Goal: Task Accomplishment & Management: Manage account settings

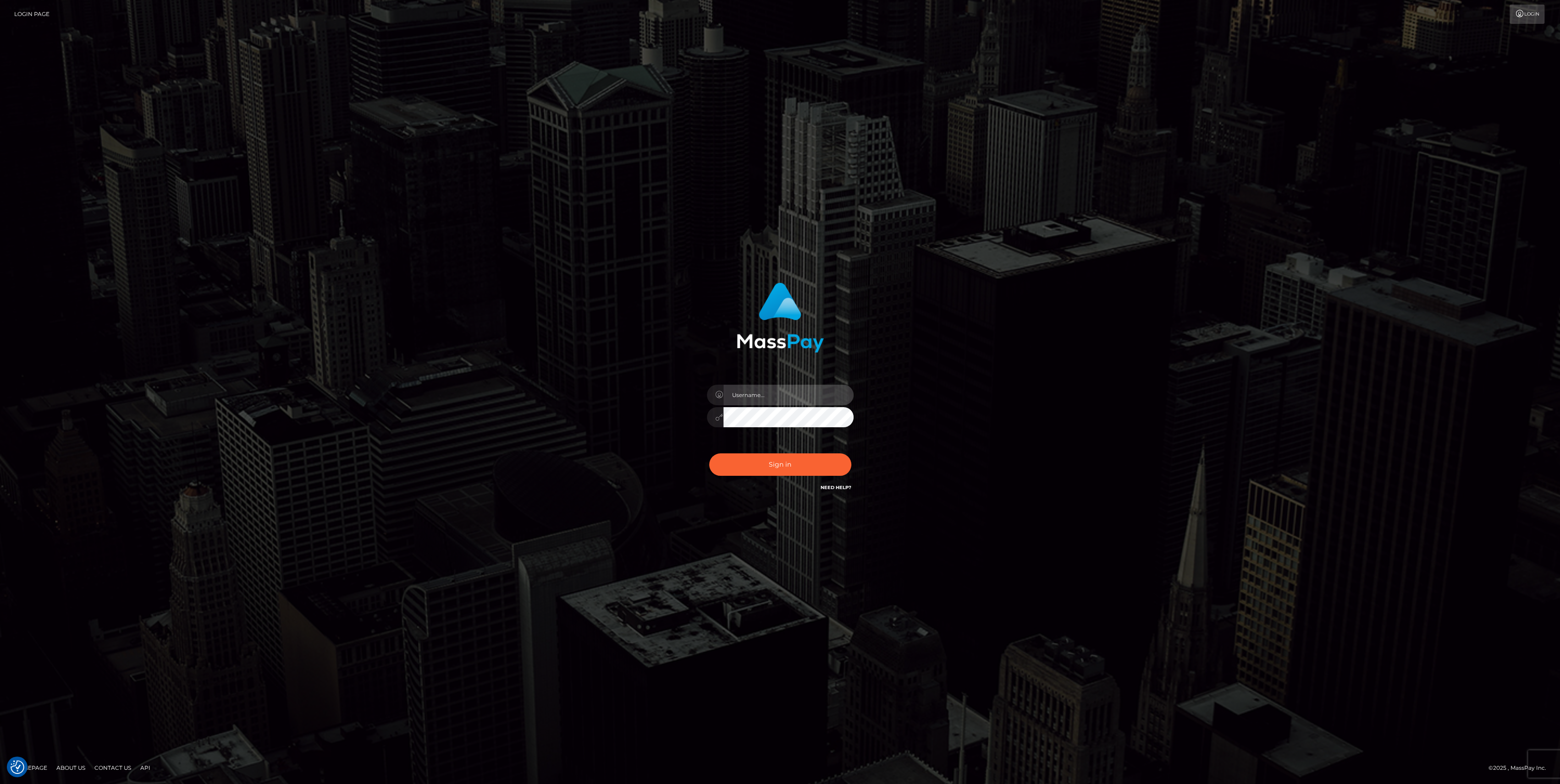
type input "bengreen"
click at [800, 464] on button "Sign in" at bounding box center [780, 464] width 142 height 22
type input "bengreen"
click at [807, 453] on div "Sign in Need Help?" at bounding box center [780, 468] width 160 height 41
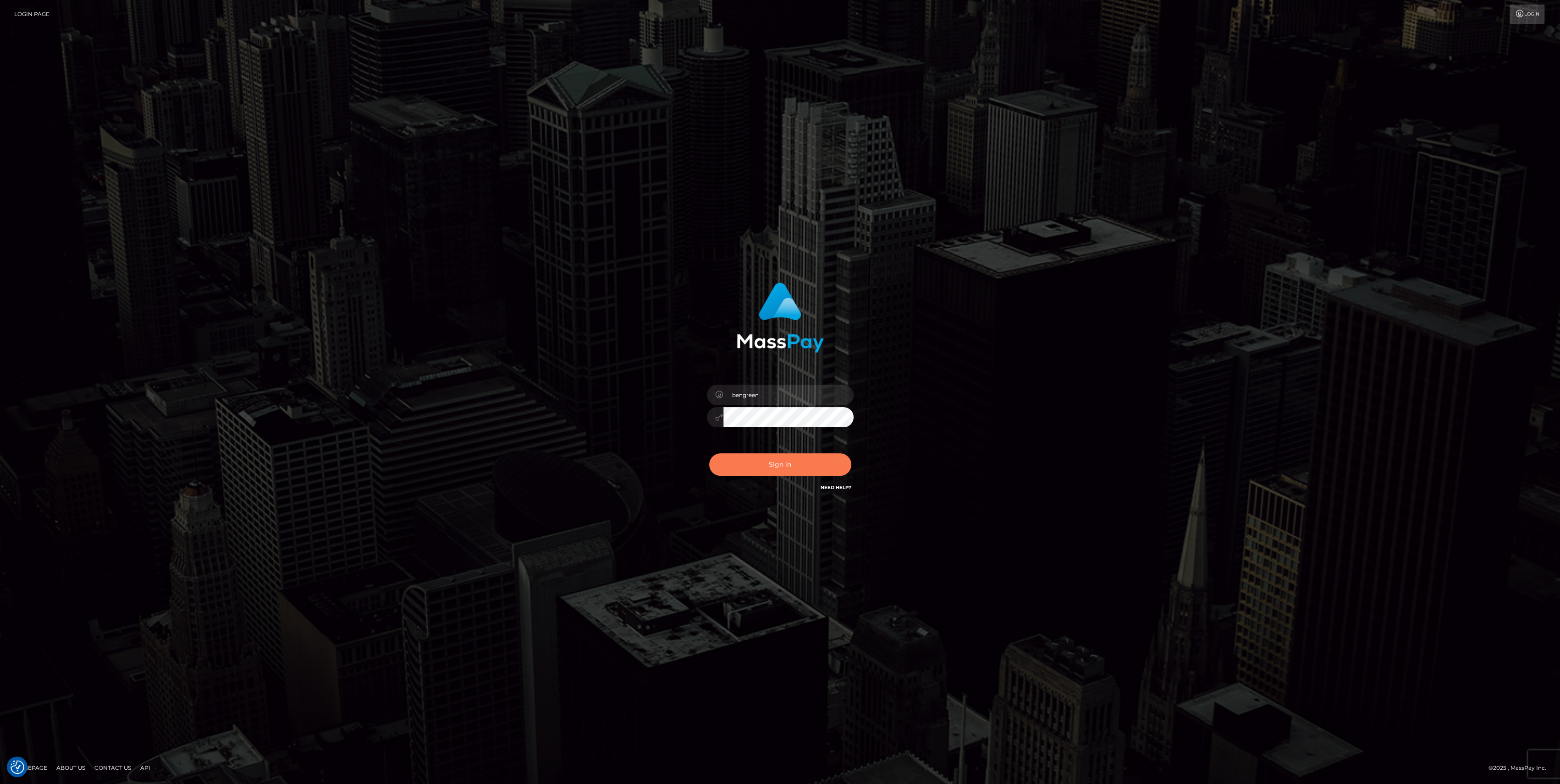
click at [805, 473] on button "Sign in" at bounding box center [780, 464] width 142 height 22
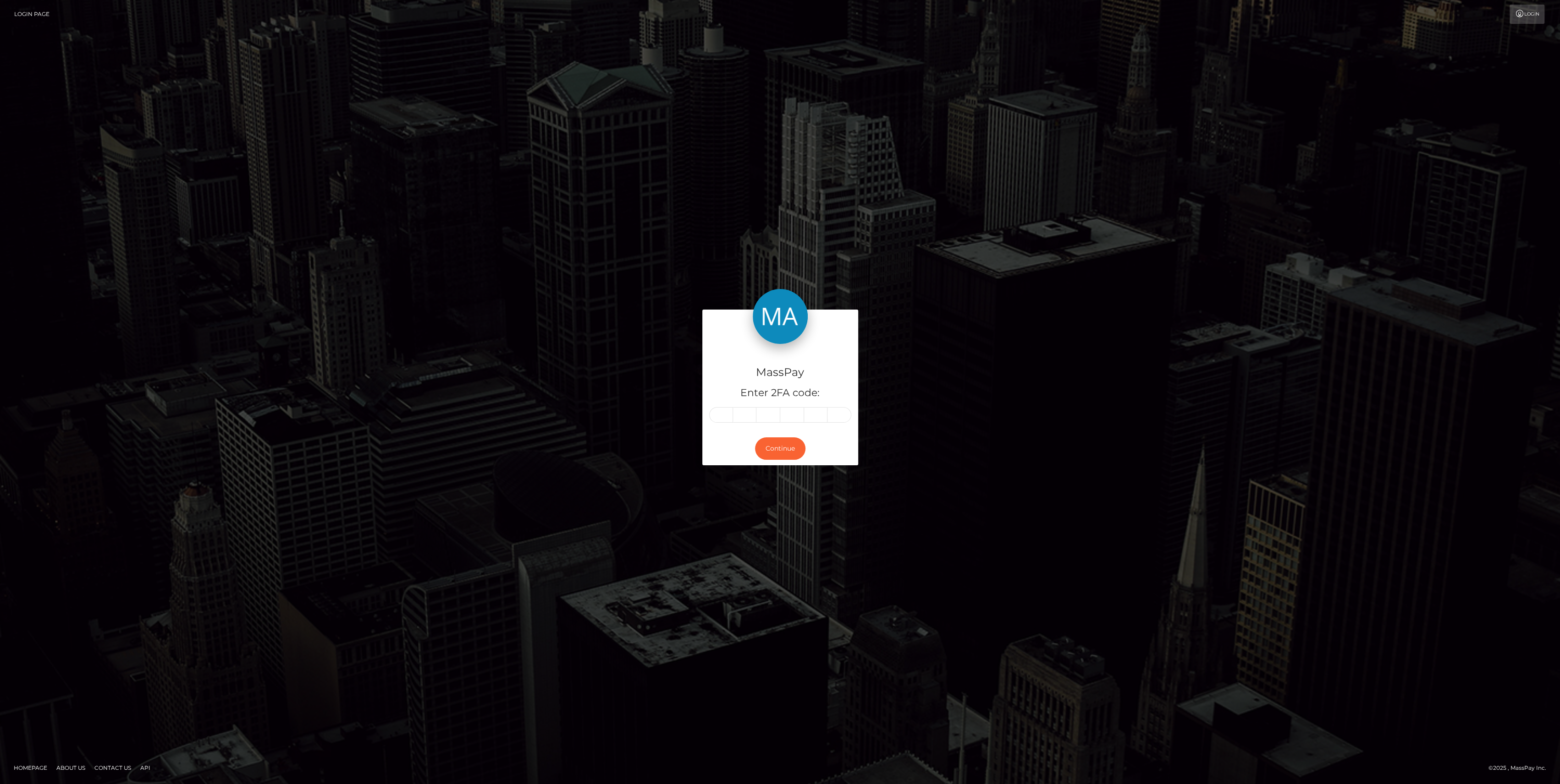
click at [729, 400] on h5 "Enter 2FA code:" at bounding box center [780, 393] width 142 height 14
click at [726, 414] on input "text" at bounding box center [721, 414] width 24 height 15
paste input "4"
type input "4"
type input "2"
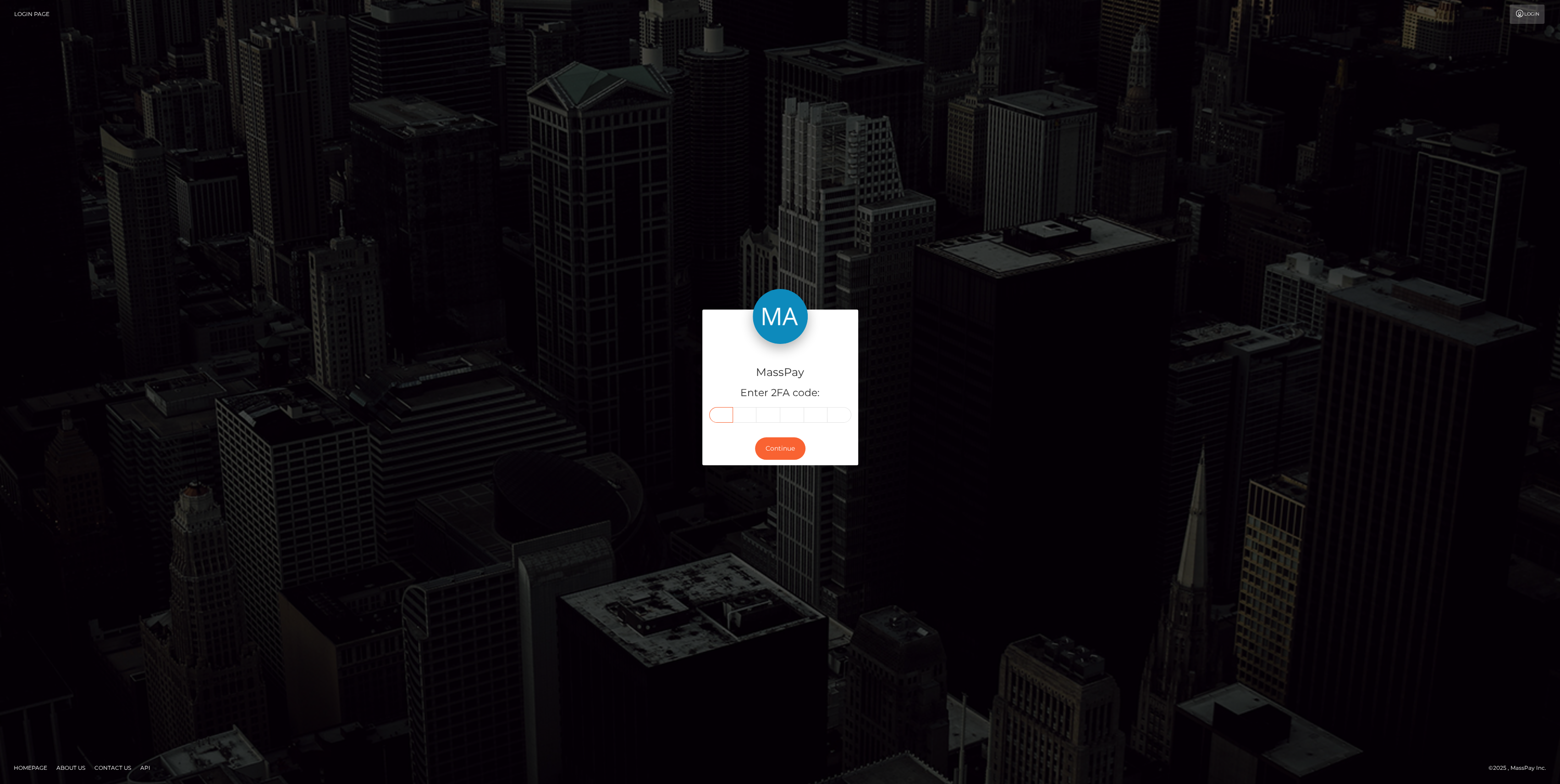
type input "6"
type input "7"
type input "0"
type input "6"
click at [806, 480] on div "MassPay Enter 2FA code: 4 2 6 7 0 6 426706 Continue" at bounding box center [780, 392] width 1560 height 302
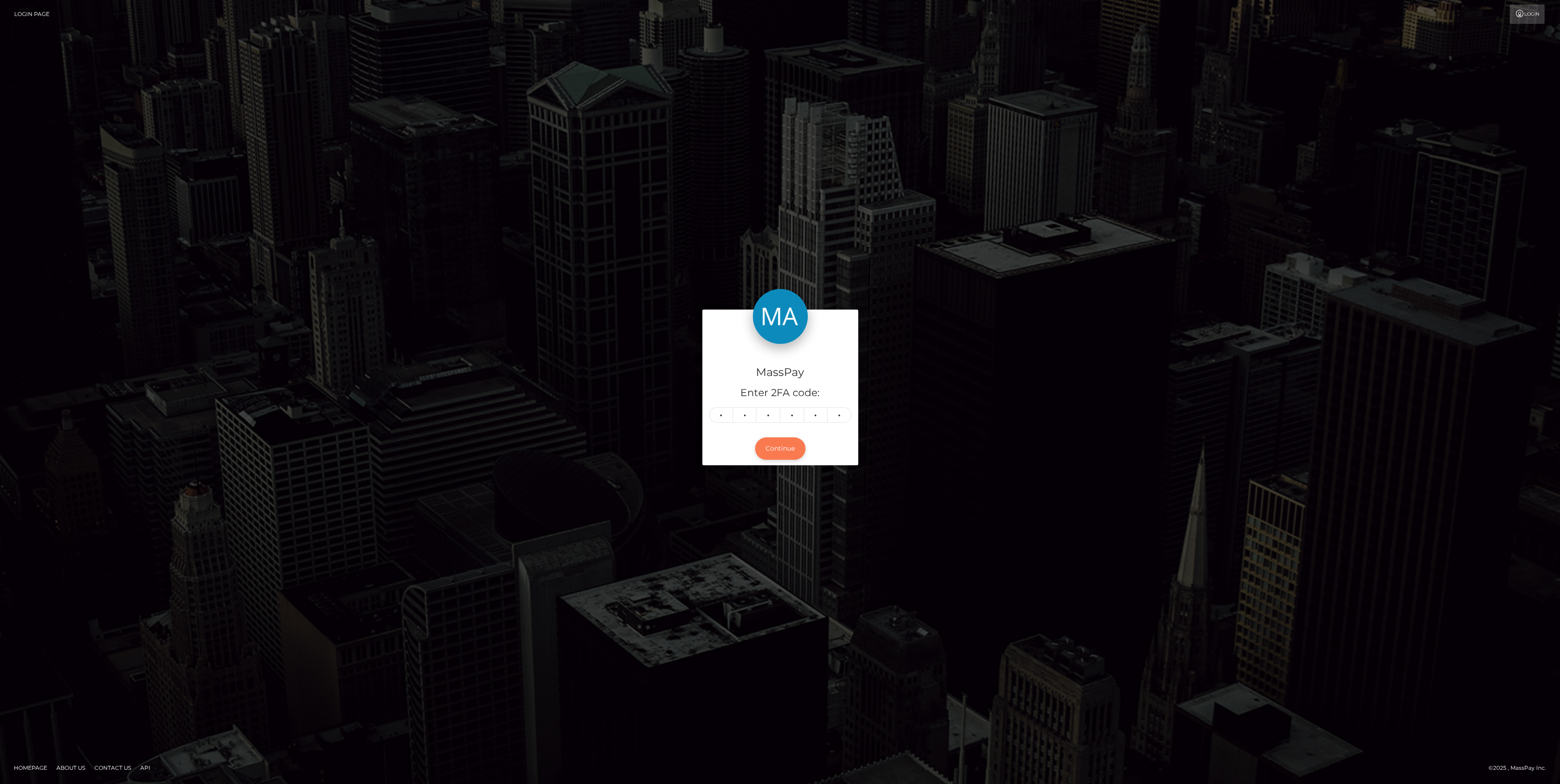
click at [780, 449] on button "Continue" at bounding box center [780, 449] width 51 height 22
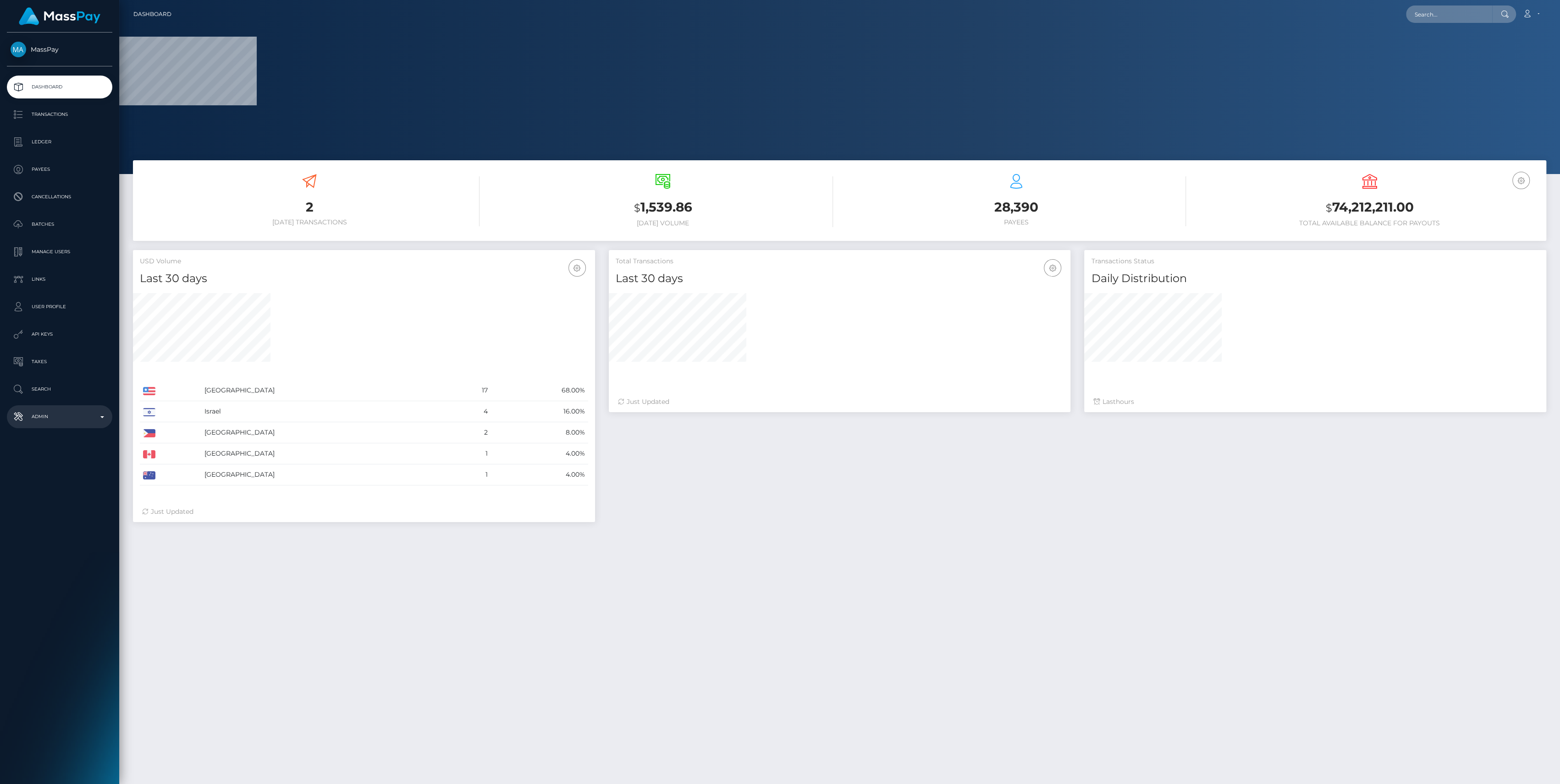
click at [55, 414] on p "Admin" at bounding box center [59, 417] width 98 height 14
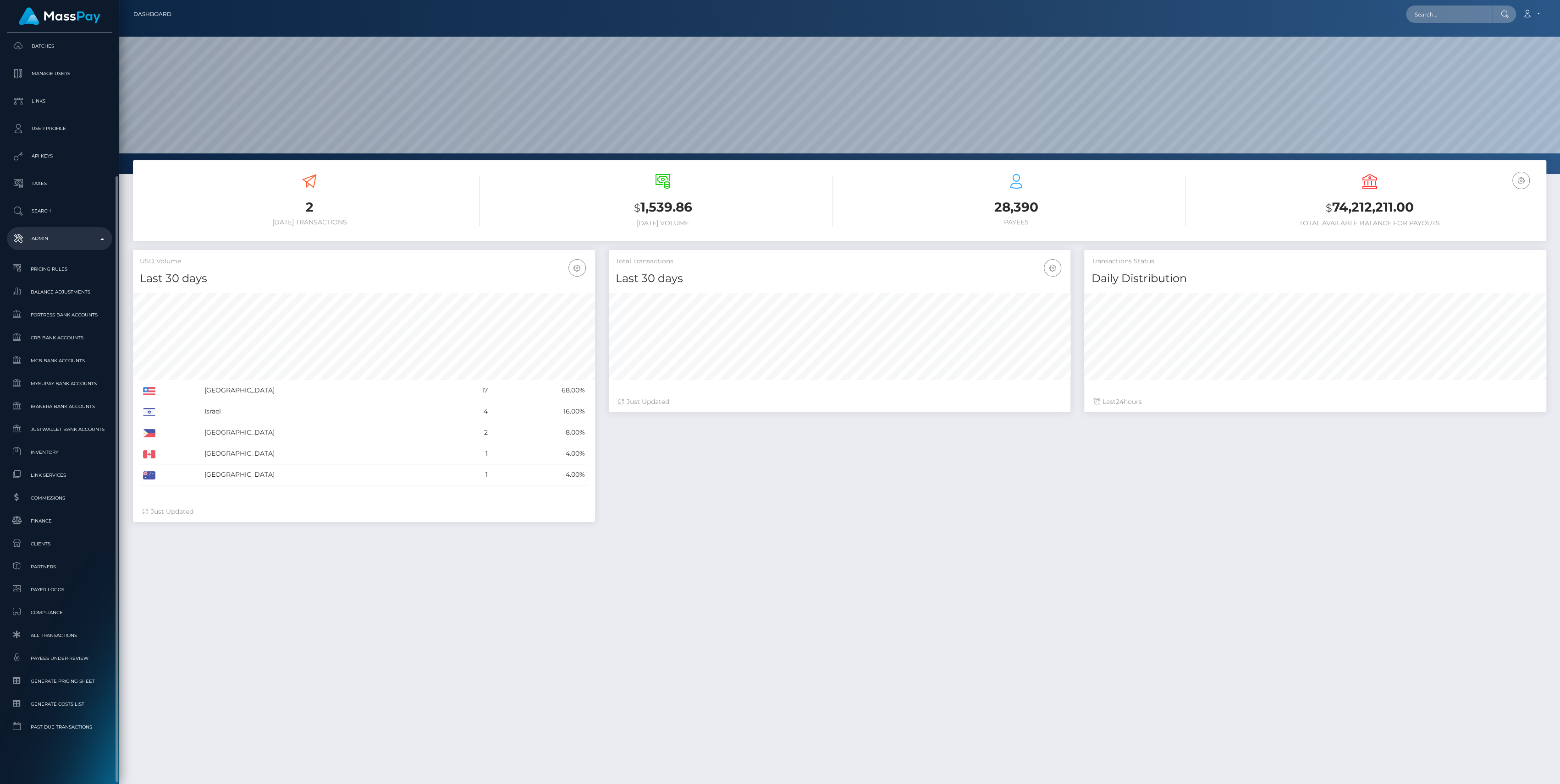
scroll to position [162, 462]
click at [79, 529] on link "Finance" at bounding box center [59, 521] width 105 height 20
click at [63, 456] on span "Inventory" at bounding box center [59, 452] width 98 height 11
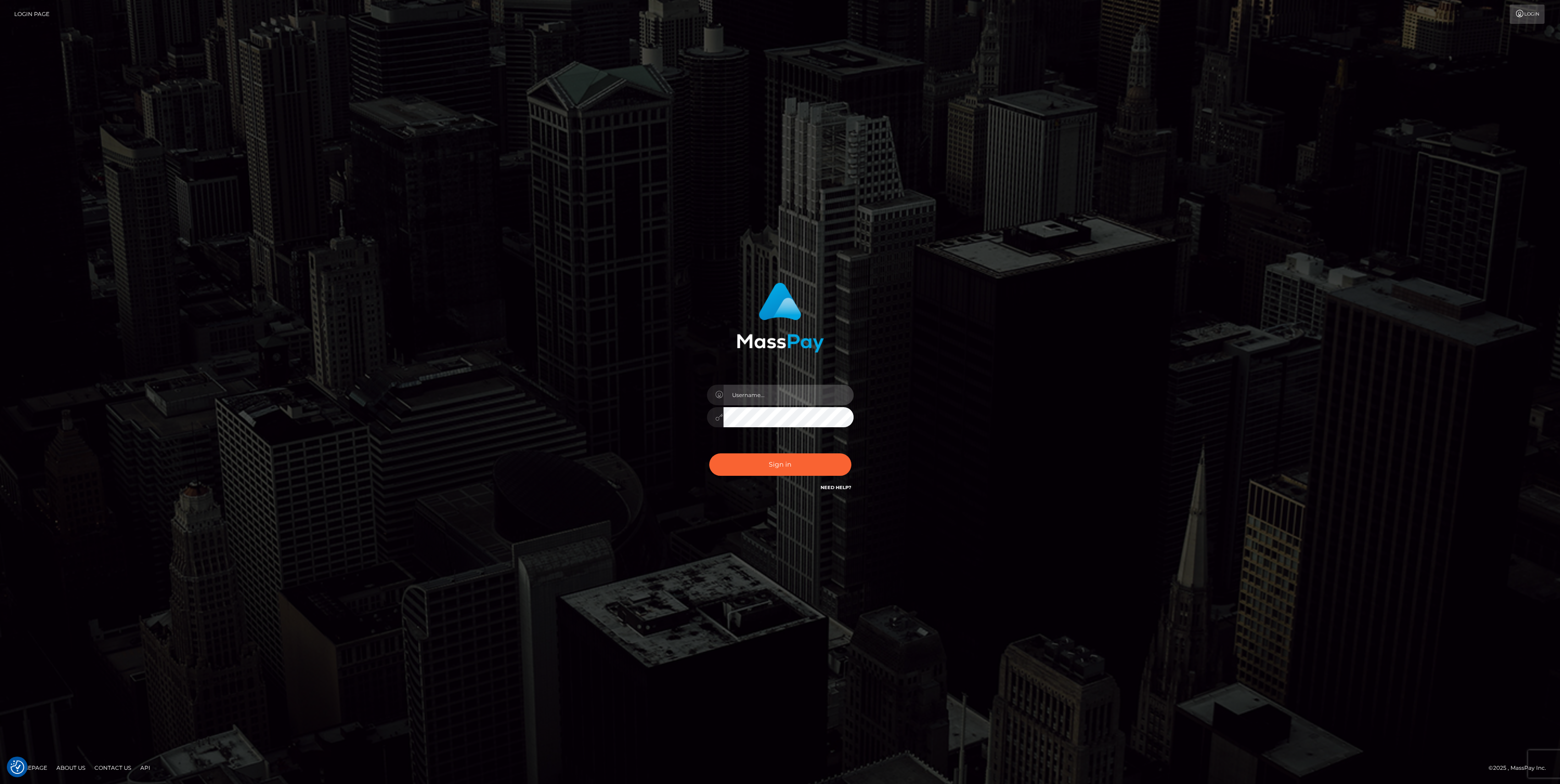
type input "bengreen"
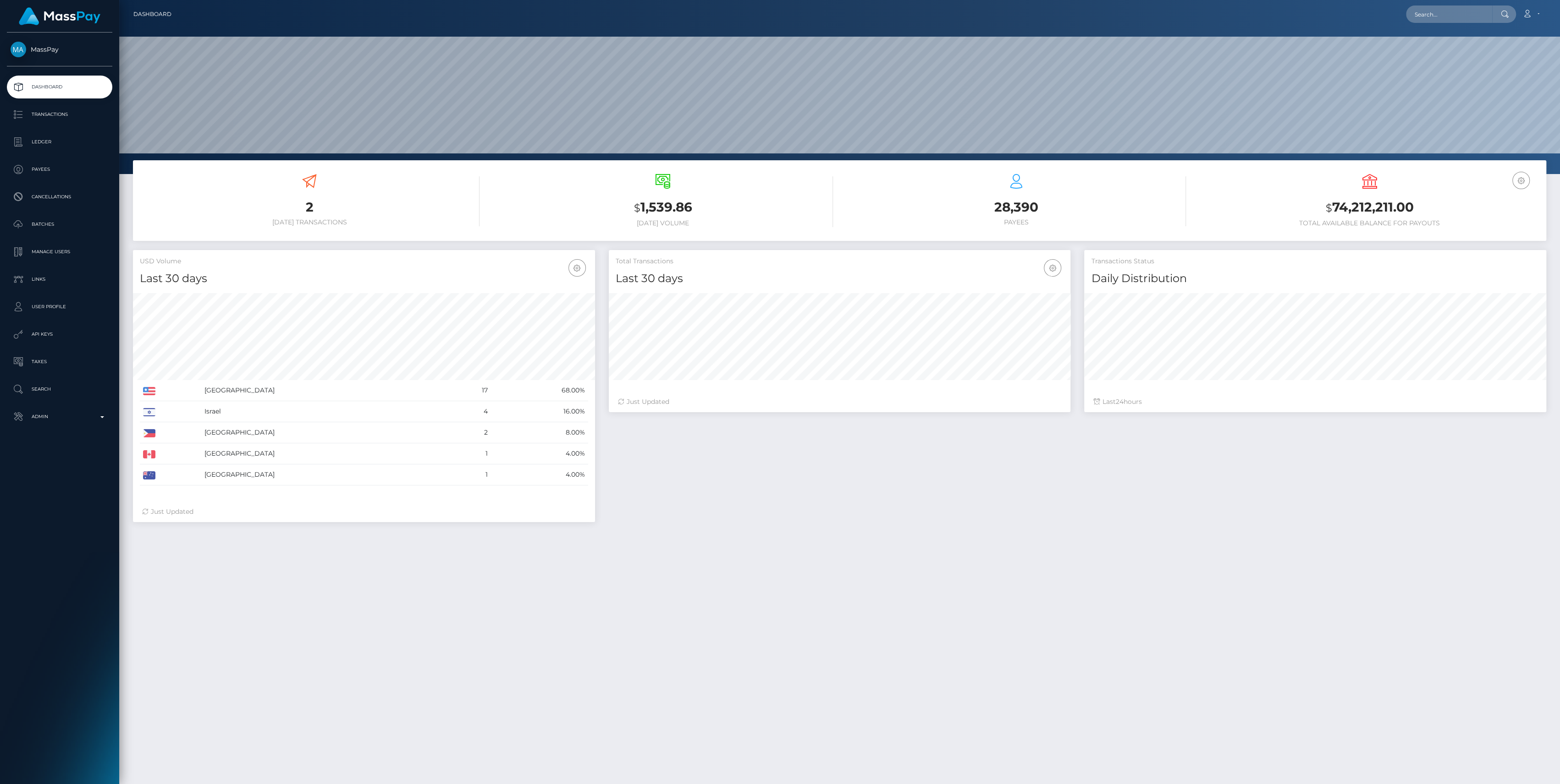
scroll to position [162, 462]
click at [62, 393] on p "Search" at bounding box center [59, 389] width 98 height 14
click at [59, 420] on p "Admin" at bounding box center [59, 417] width 98 height 14
click at [61, 624] on link "Inventory" at bounding box center [59, 630] width 105 height 20
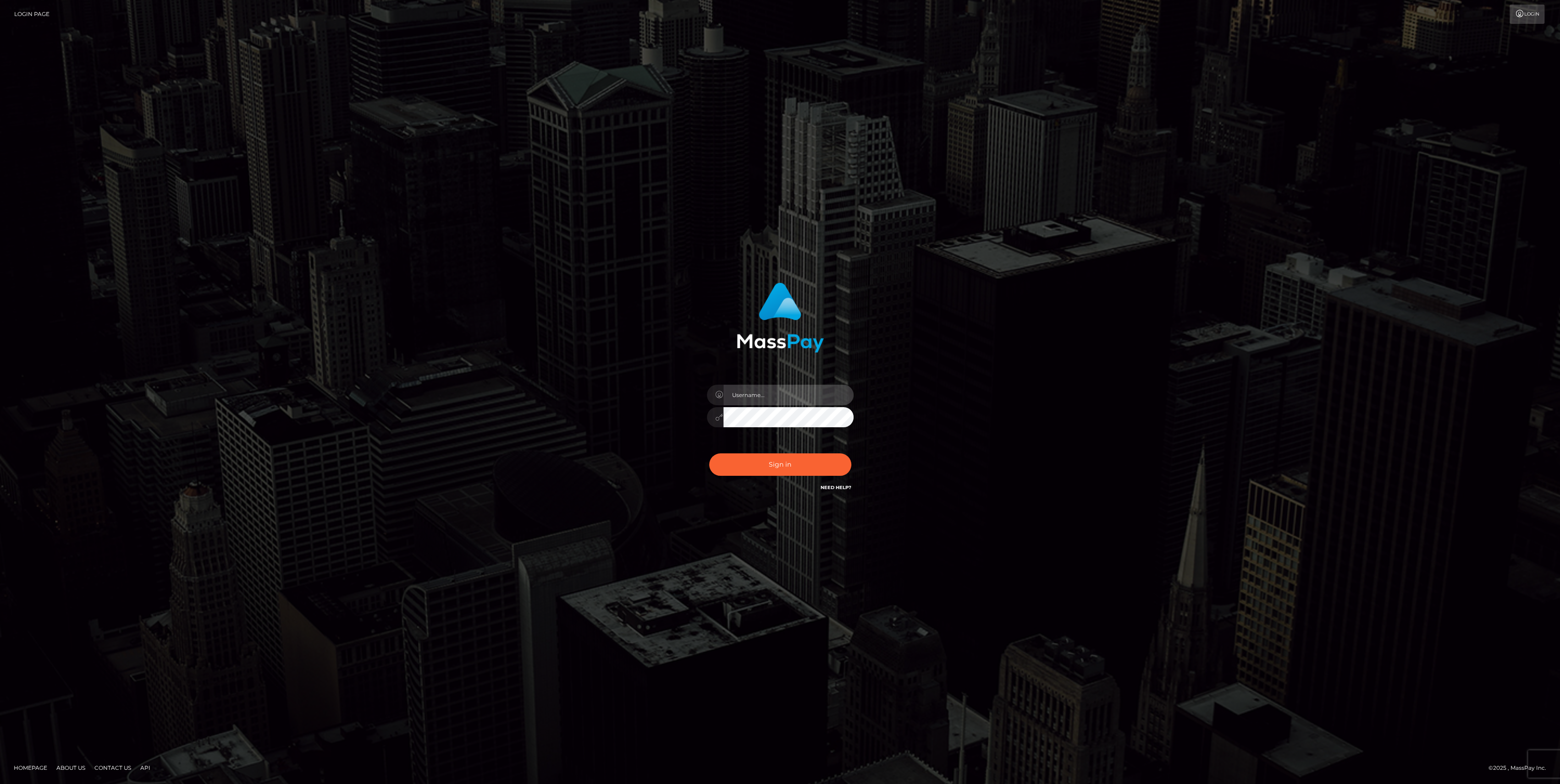
type input "bengreen"
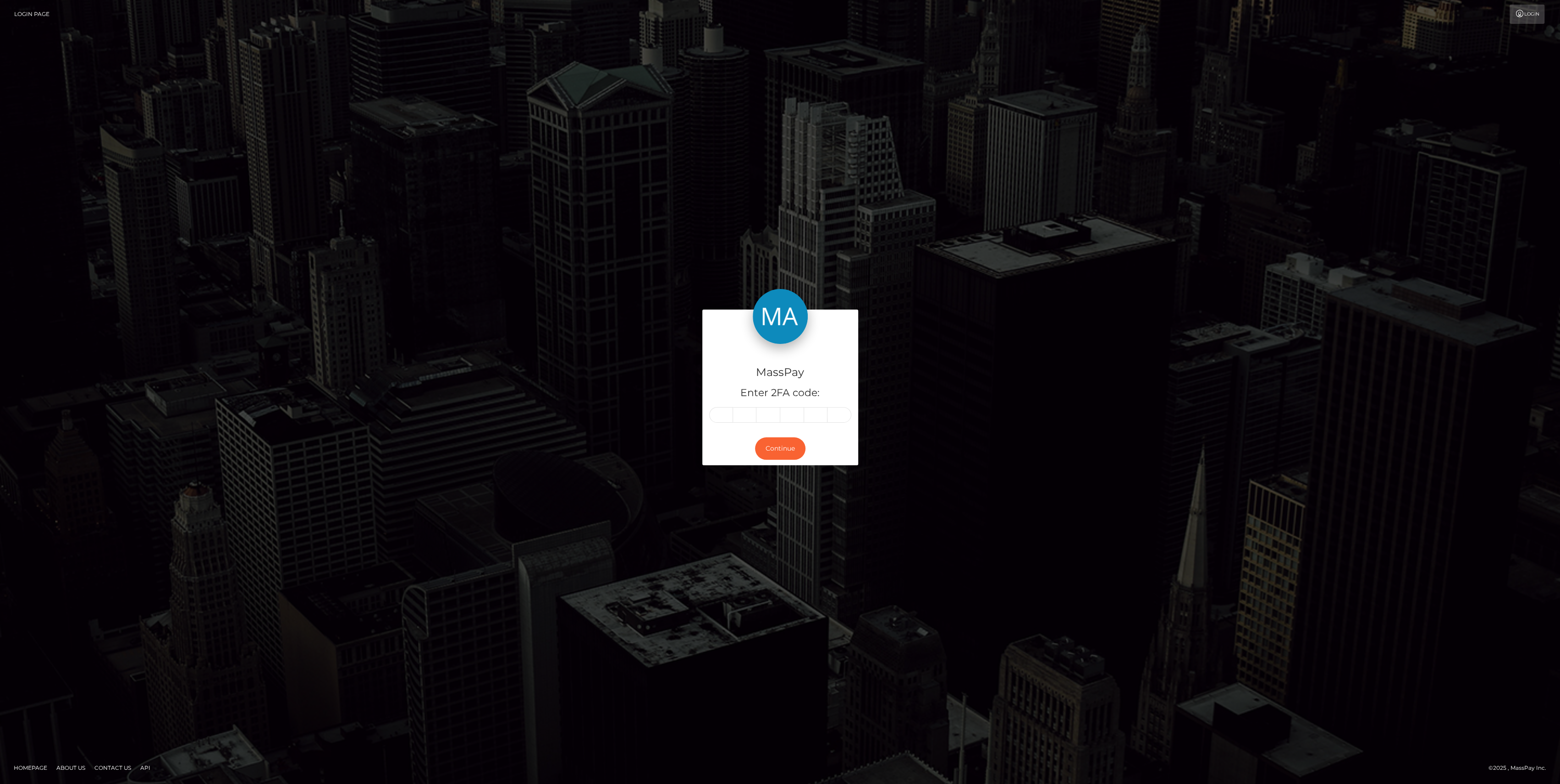
click at [314, 426] on div "MassPay Enter 2FA code: Continue" at bounding box center [780, 392] width 1560 height 302
drag, startPoint x: 732, startPoint y: 406, endPoint x: 722, endPoint y: 421, distance: 18.0
paste input "0"
type input "0"
type input "6"
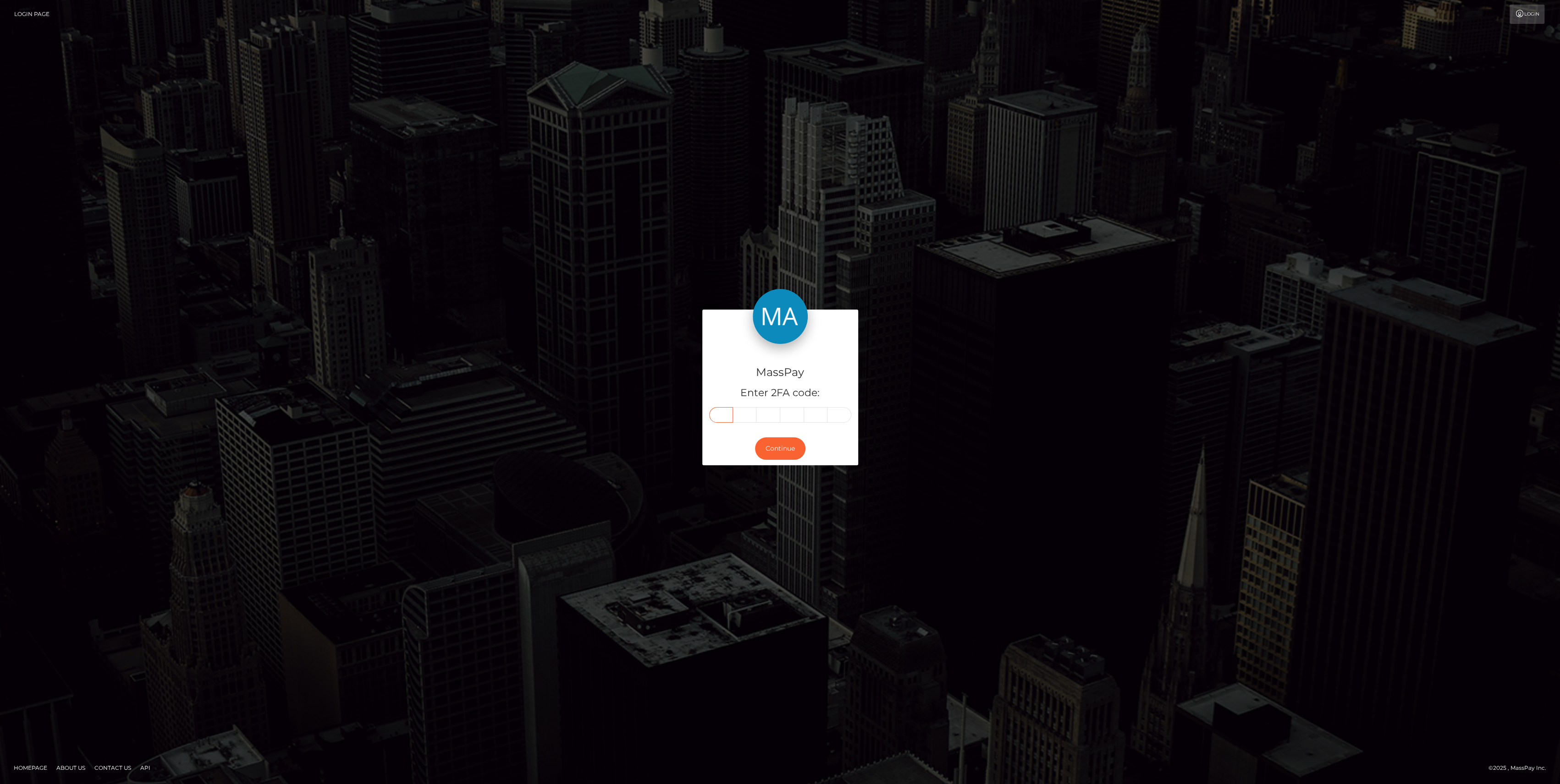
type input "8"
type input "1"
type input "2"
type input "1"
click at [776, 451] on button "Continue" at bounding box center [780, 449] width 51 height 22
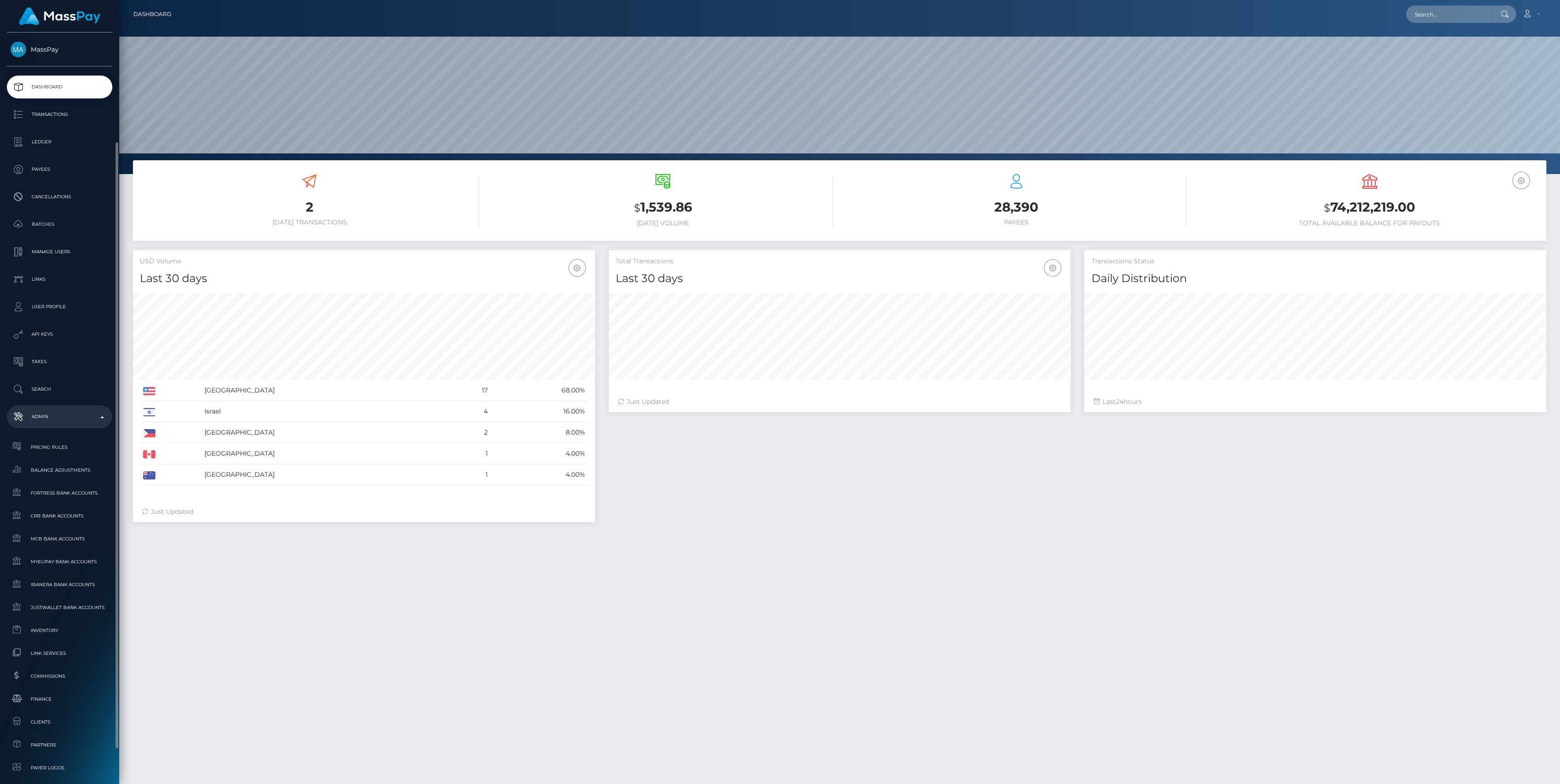
scroll to position [162, 462]
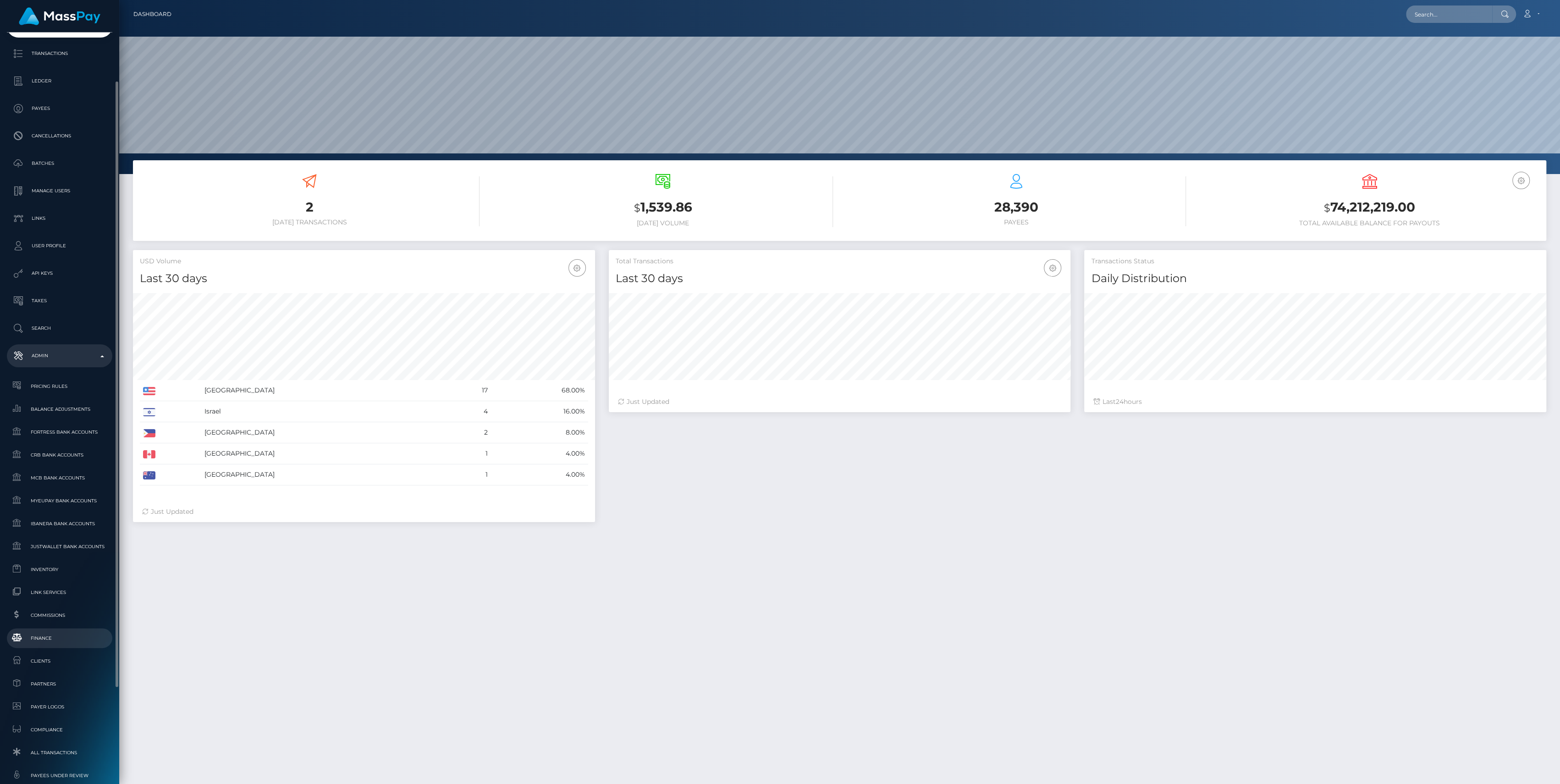
click at [40, 634] on span "Finance" at bounding box center [59, 638] width 98 height 11
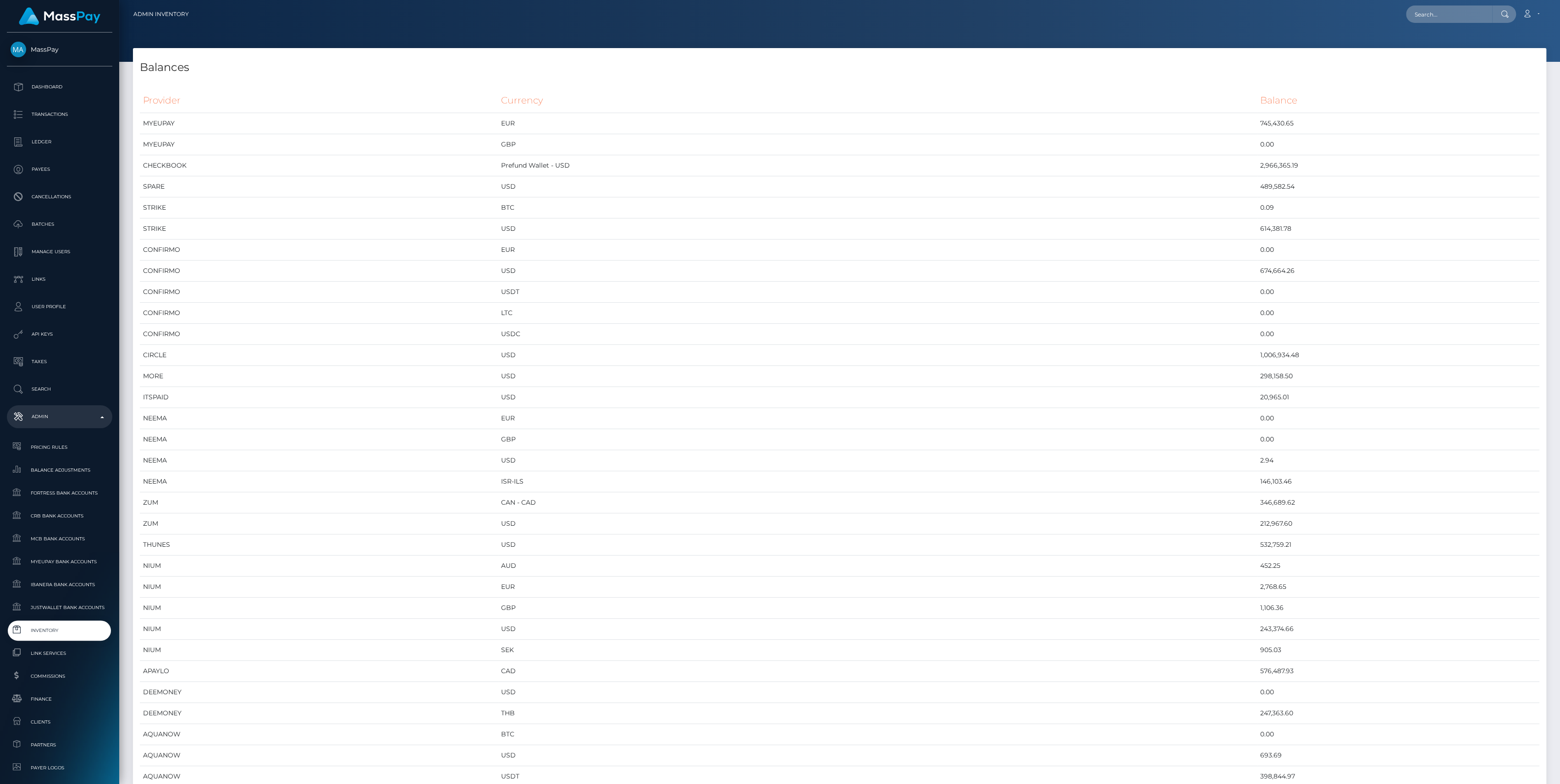
scroll to position [4378, 1413]
drag, startPoint x: 1219, startPoint y: 167, endPoint x: 1206, endPoint y: 166, distance: 13.0
click at [1257, 166] on td "2,966,365.19" at bounding box center [1398, 165] width 282 height 21
drag, startPoint x: 1206, startPoint y: 166, endPoint x: 1181, endPoint y: 233, distance: 71.5
click at [1181, 233] on tr "STRIKE USD 614,381.78" at bounding box center [839, 229] width 1399 height 21
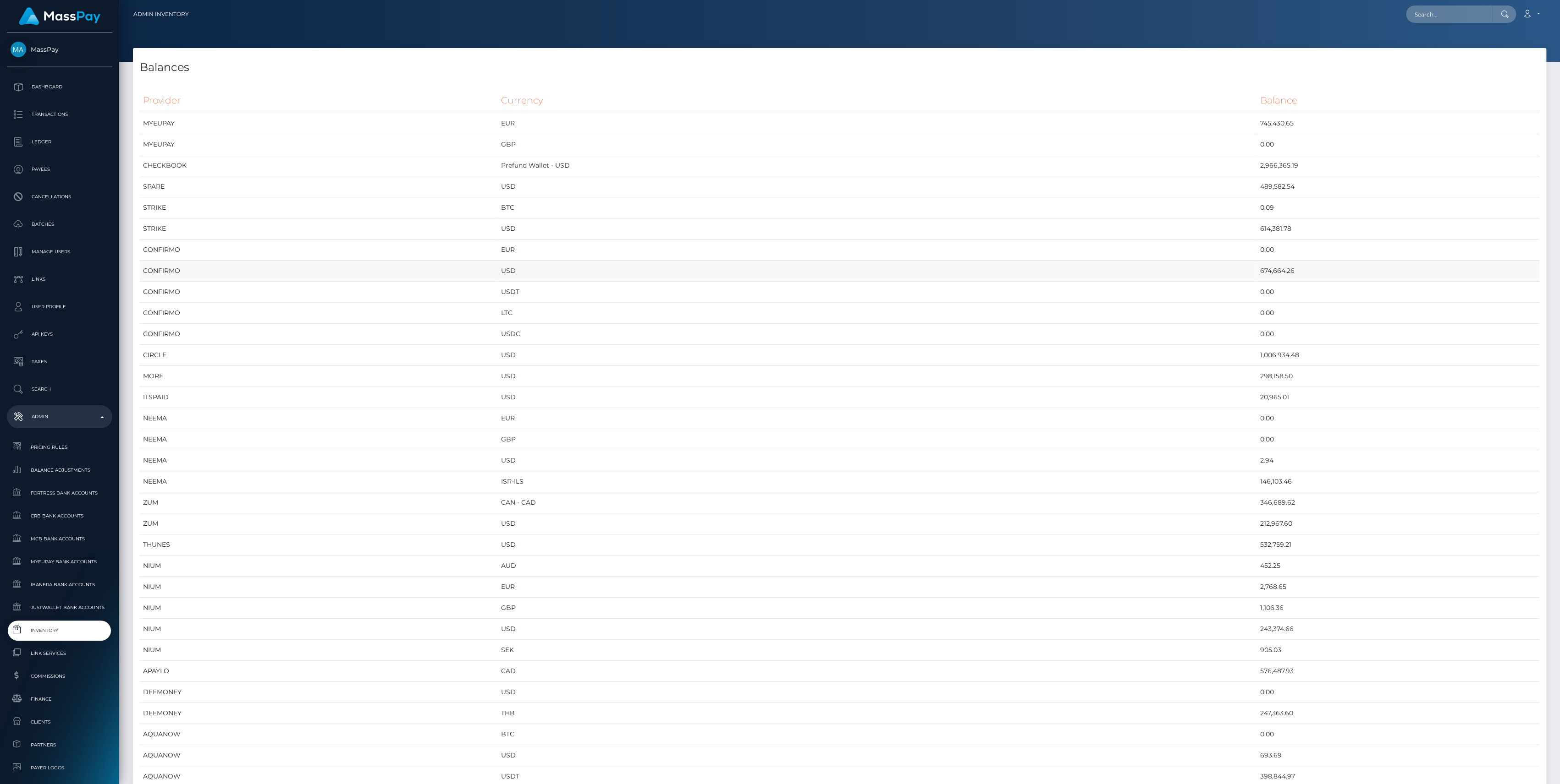
drag, startPoint x: 1181, startPoint y: 233, endPoint x: 1195, endPoint y: 273, distance: 42.4
click at [1257, 273] on td "674,664.26" at bounding box center [1398, 271] width 282 height 21
drag, startPoint x: 1195, startPoint y: 354, endPoint x: 1283, endPoint y: 356, distance: 88.0
click at [1283, 356] on td "1,006,934.48" at bounding box center [1398, 355] width 282 height 21
drag, startPoint x: 1283, startPoint y: 356, endPoint x: 1189, endPoint y: 380, distance: 97.0
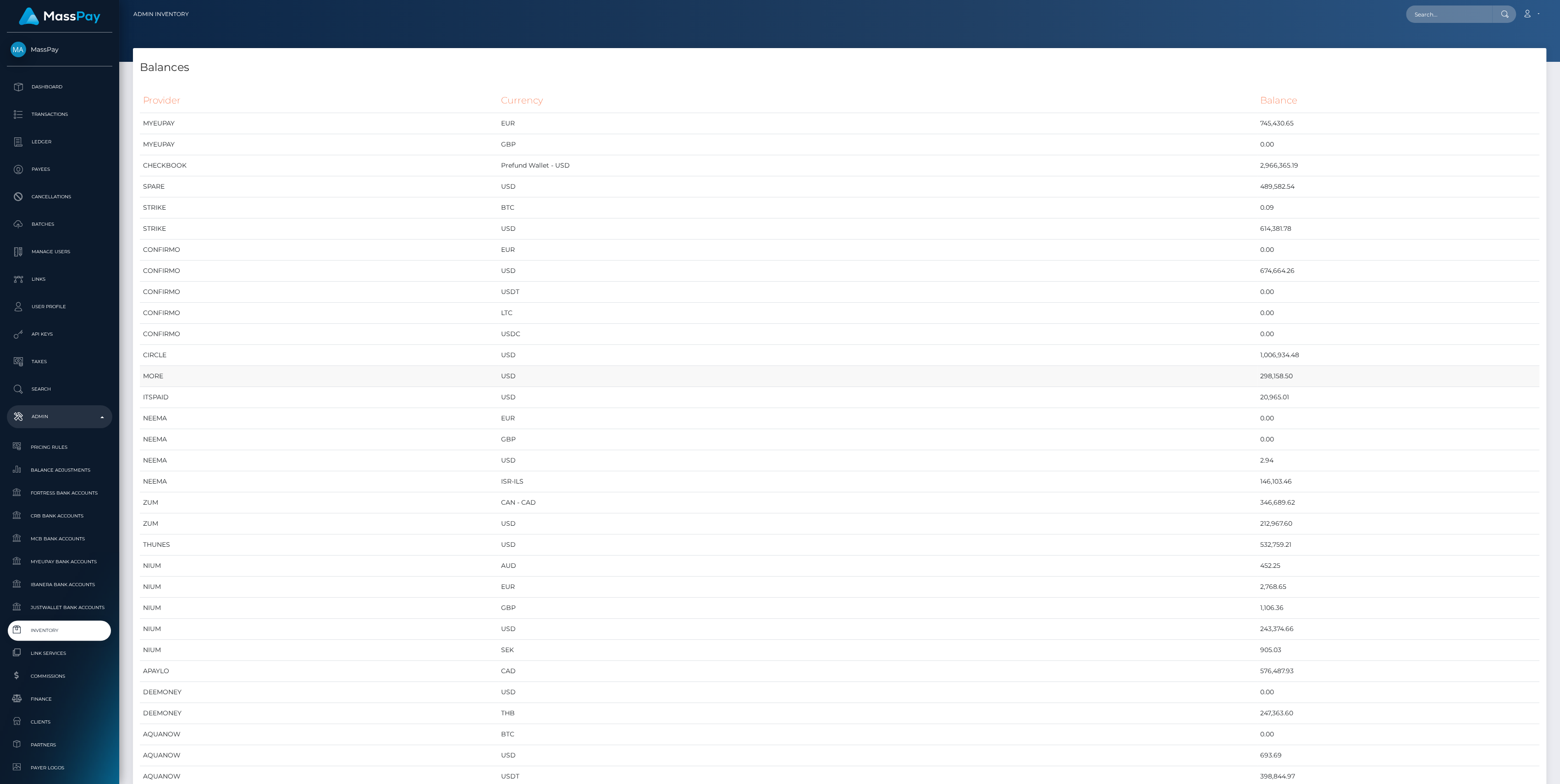
click at [1189, 380] on td "USD" at bounding box center [878, 376] width 760 height 21
drag, startPoint x: 1198, startPoint y: 403, endPoint x: 1254, endPoint y: 404, distance: 56.0
click at [1257, 404] on td "20,965.01" at bounding box center [1398, 397] width 282 height 21
drag, startPoint x: 1254, startPoint y: 404, endPoint x: 1196, endPoint y: 483, distance: 98.0
click at [1257, 483] on td "146,103.46" at bounding box center [1398, 482] width 282 height 21
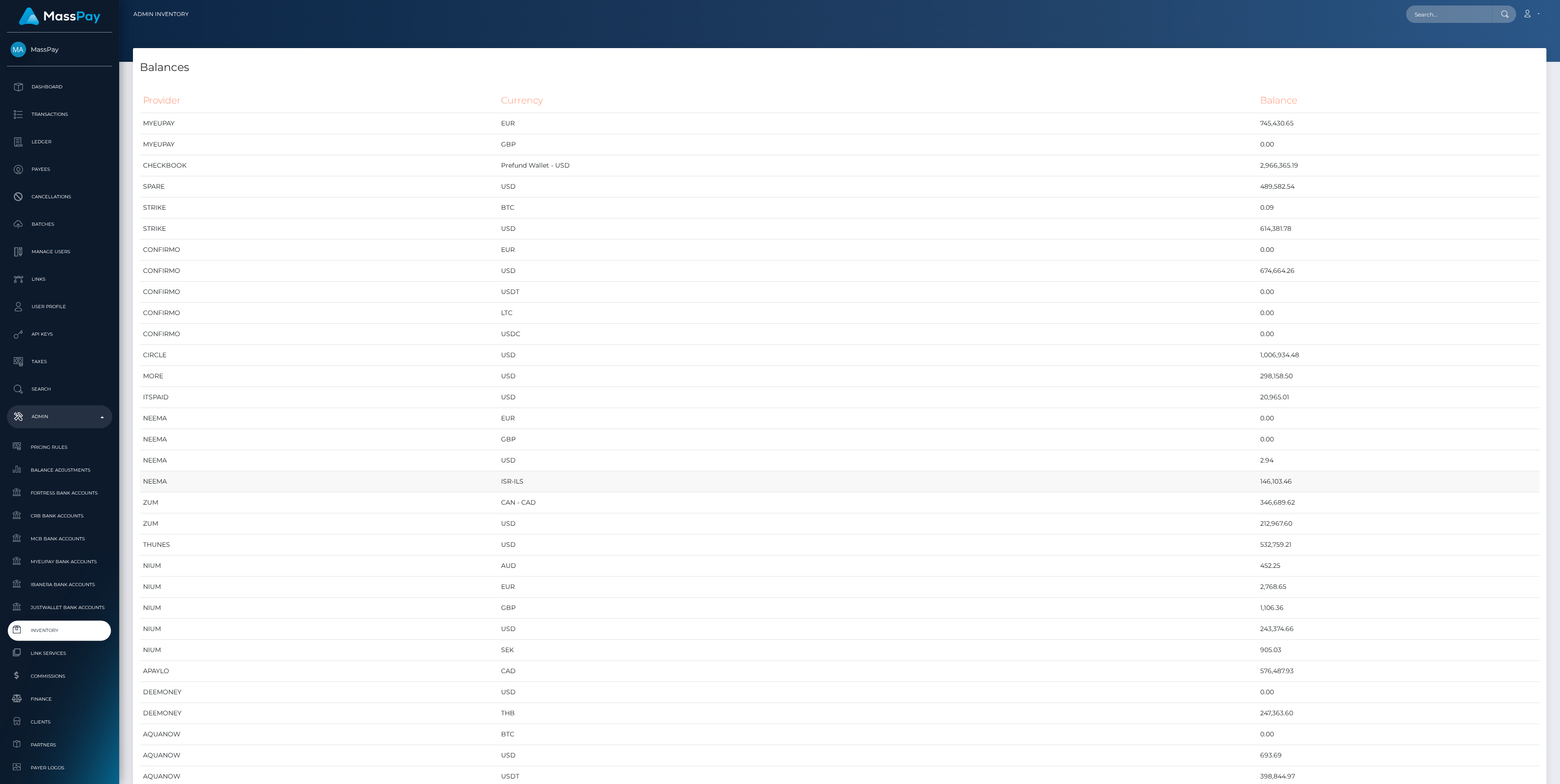
drag, startPoint x: 1205, startPoint y: 480, endPoint x: 1243, endPoint y: 480, distance: 38.0
click at [1257, 480] on td "146,103.46" at bounding box center [1398, 482] width 282 height 21
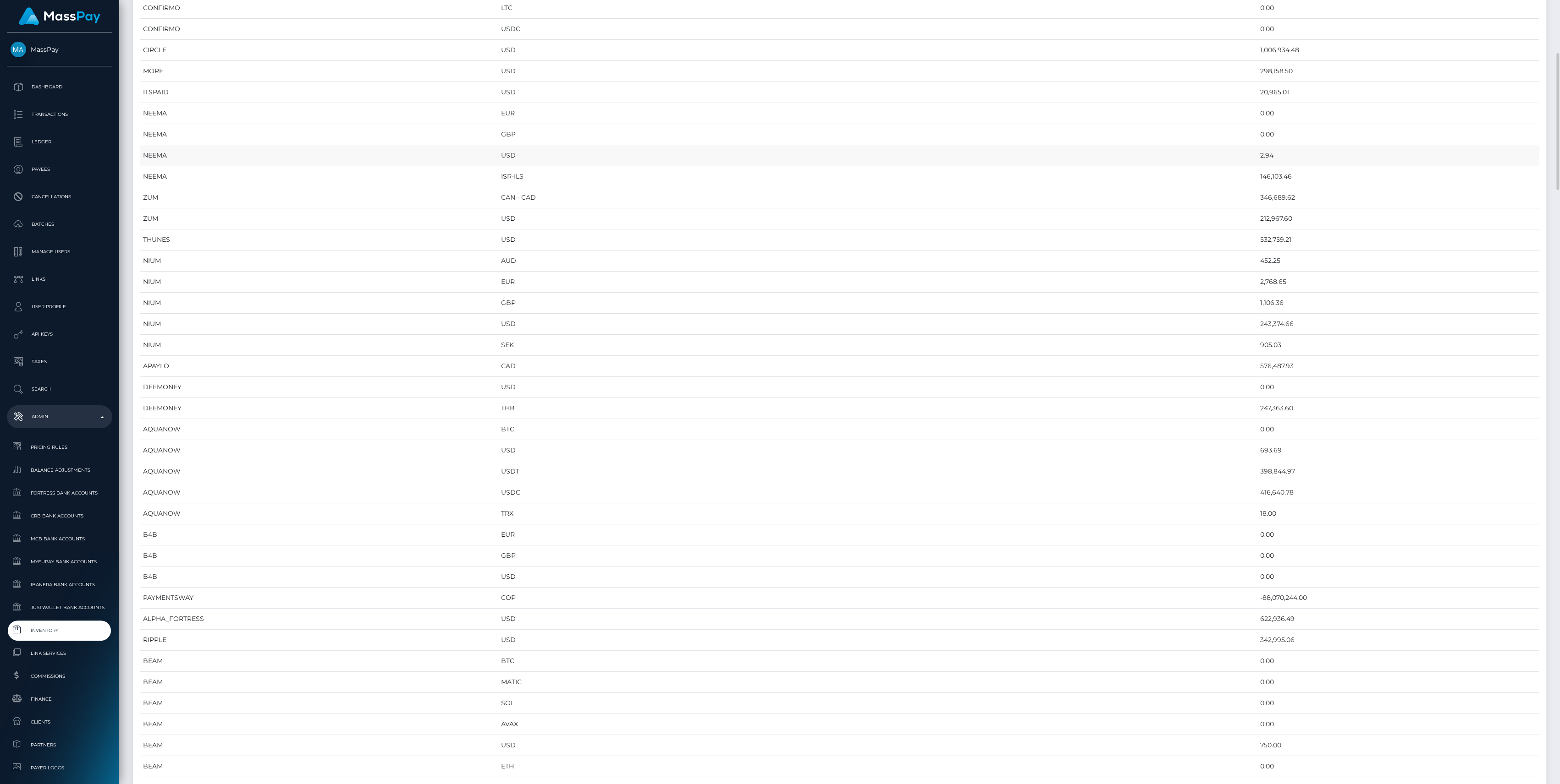
scroll to position [0, 0]
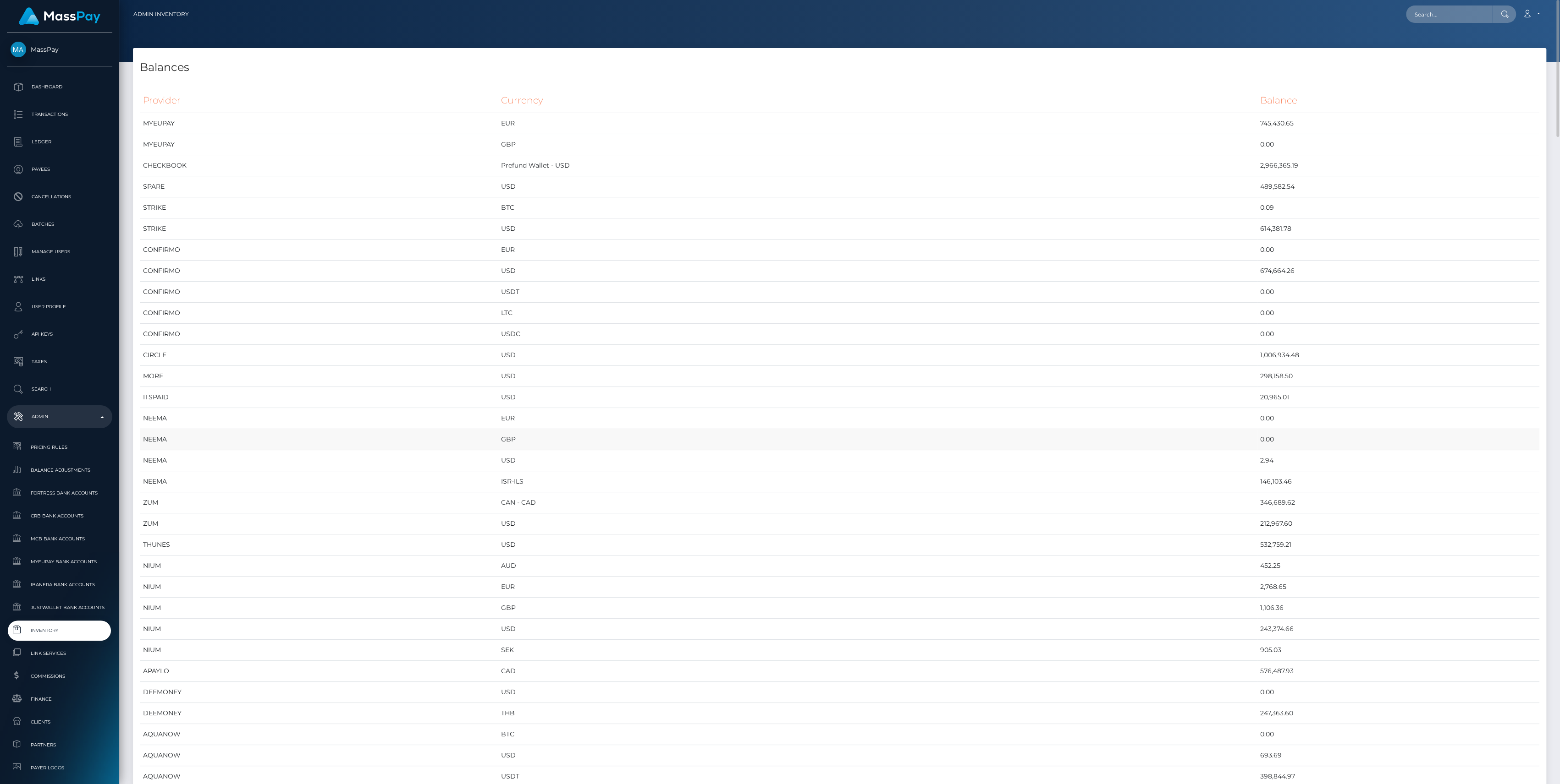
click at [671, 446] on td "GBP" at bounding box center [878, 439] width 760 height 21
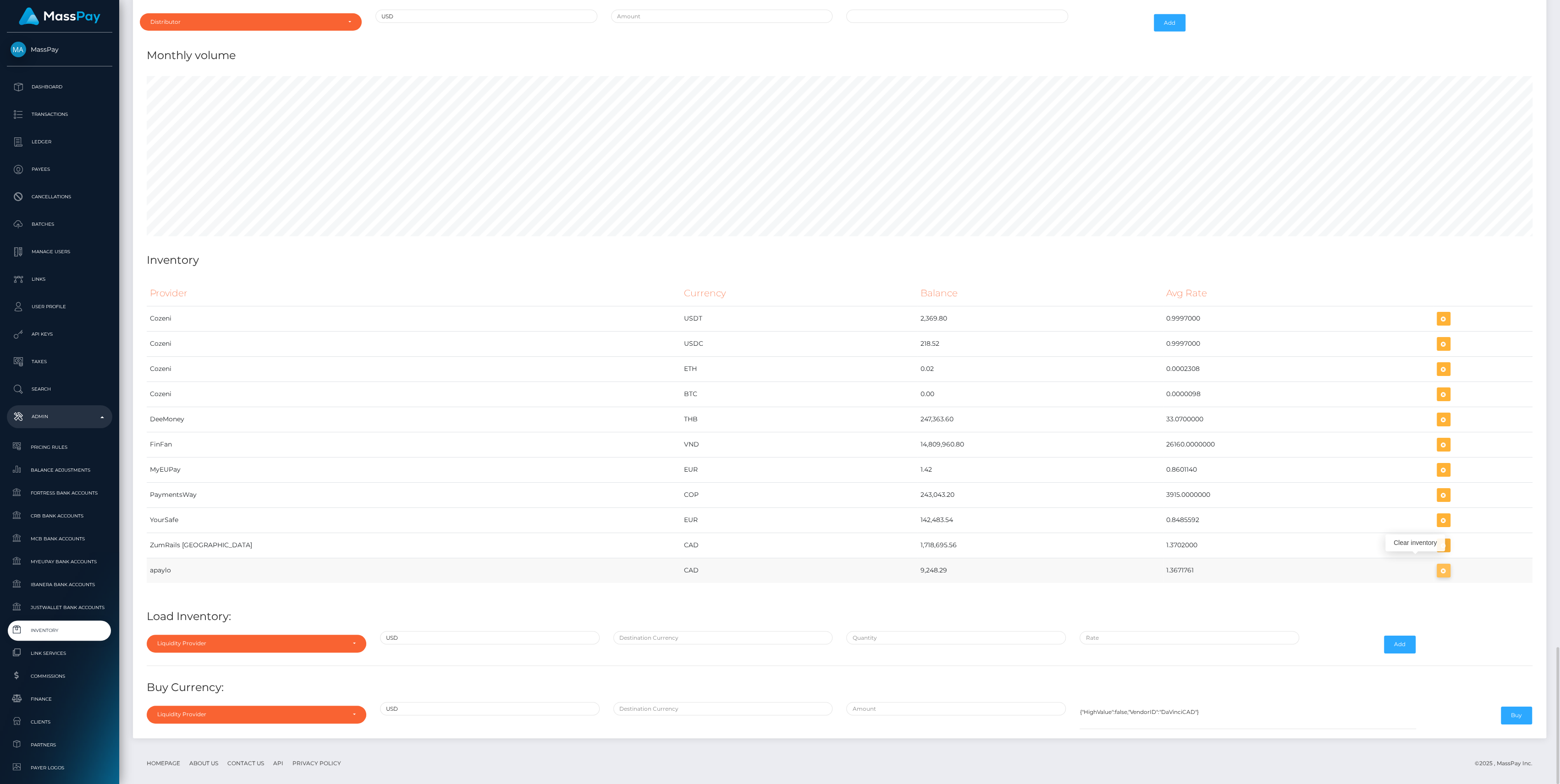
scroll to position [4378, 1413]
click at [1437, 565] on icon "button" at bounding box center [1443, 571] width 11 height 12
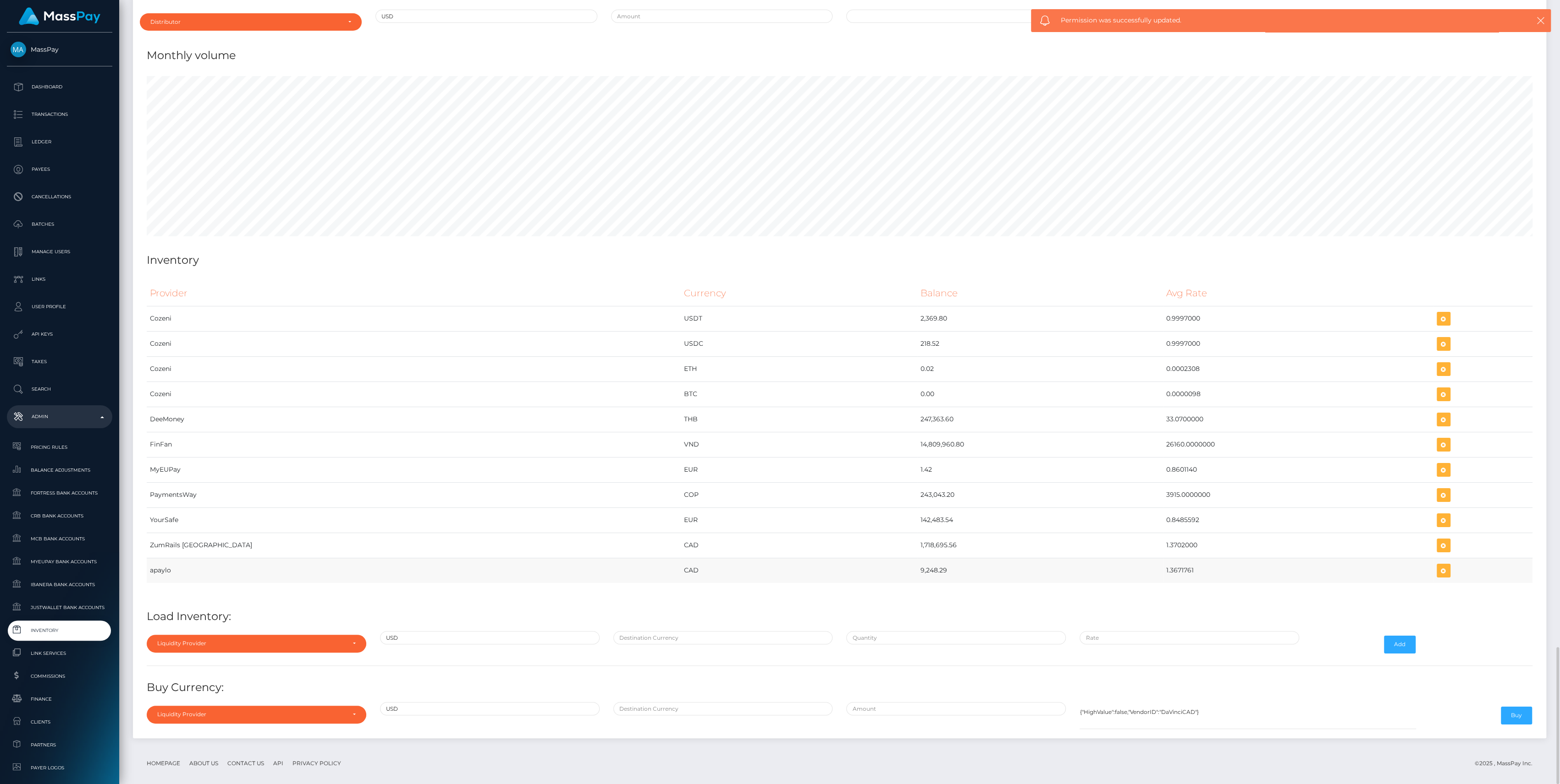
drag, startPoint x: 802, startPoint y: 564, endPoint x: 1128, endPoint y: 562, distance: 326.0
click at [1128, 562] on tr "apaylo CAD 9,248.29 1.3671761" at bounding box center [839, 570] width 1385 height 25
copy tr "9,248.29 1.3671761"
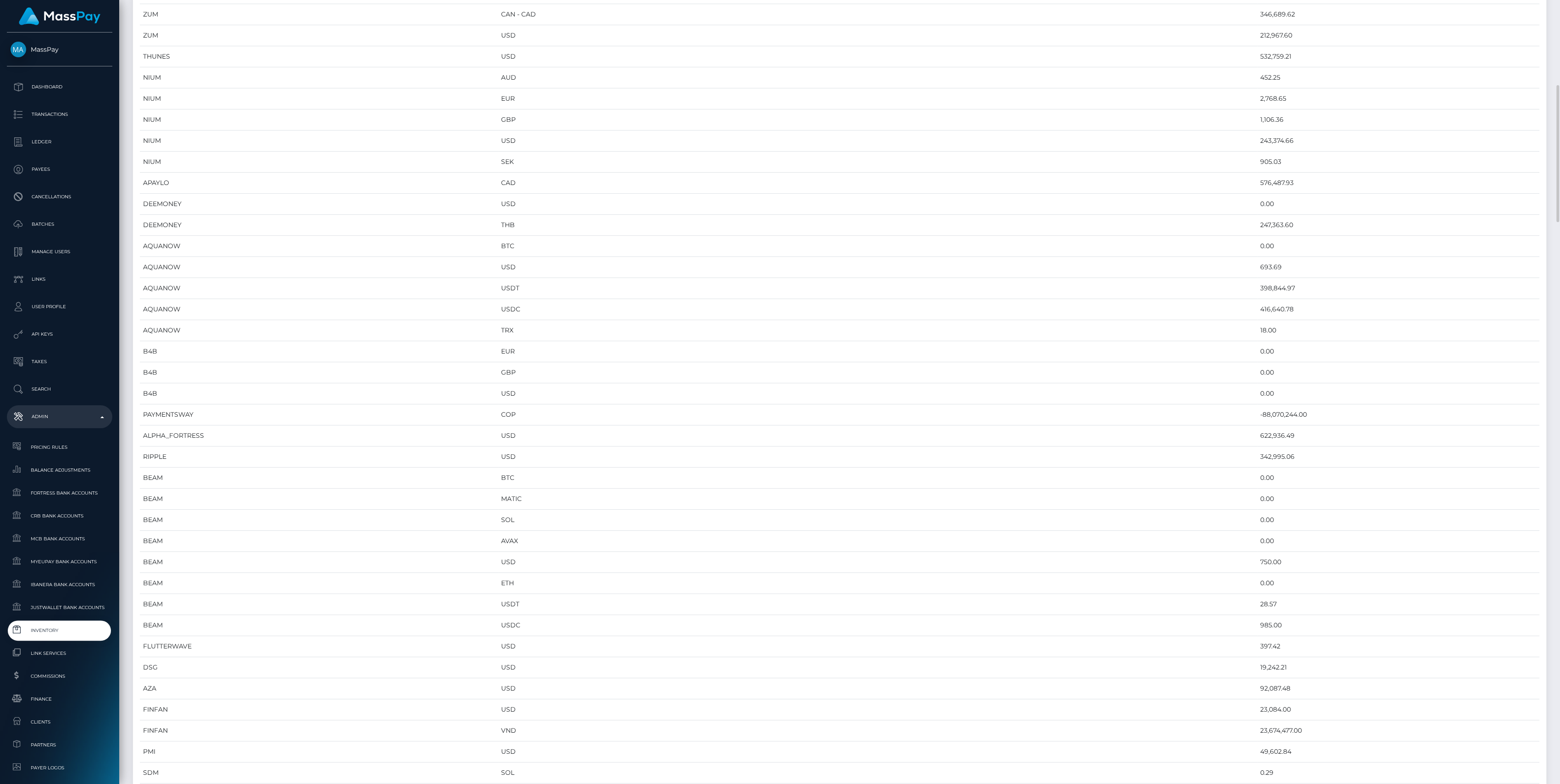
scroll to position [428, 0]
click at [1257, 243] on td "576,487.93" at bounding box center [1398, 243] width 282 height 21
copy td "576,487.93"
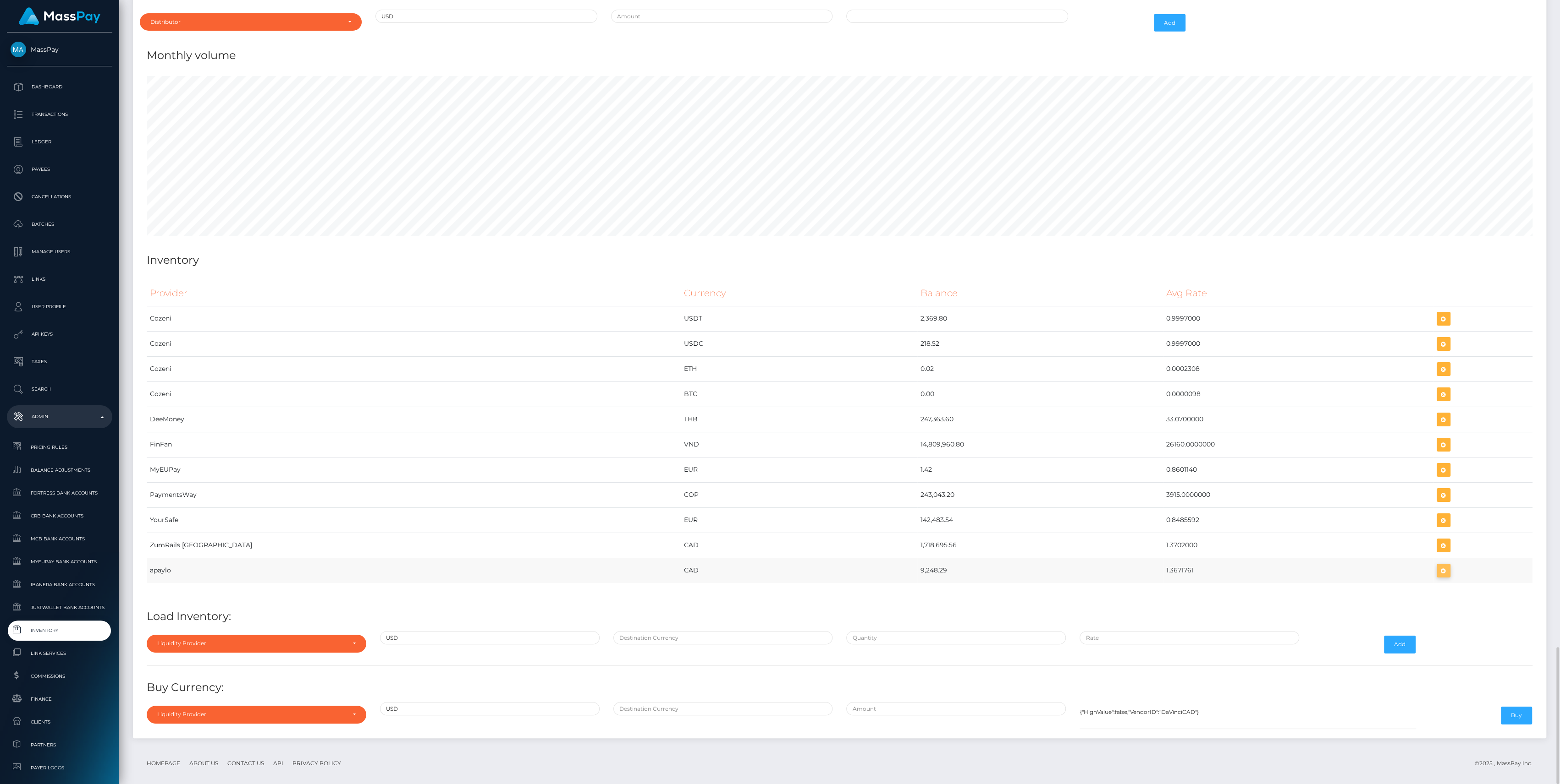
scroll to position [4378, 1413]
drag, startPoint x: 1419, startPoint y: 562, endPoint x: 335, endPoint y: 641, distance: 1086.9
click at [1437, 565] on icon "button" at bounding box center [1443, 571] width 11 height 12
click at [335, 640] on div "Liquidity Provider" at bounding box center [256, 643] width 220 height 17
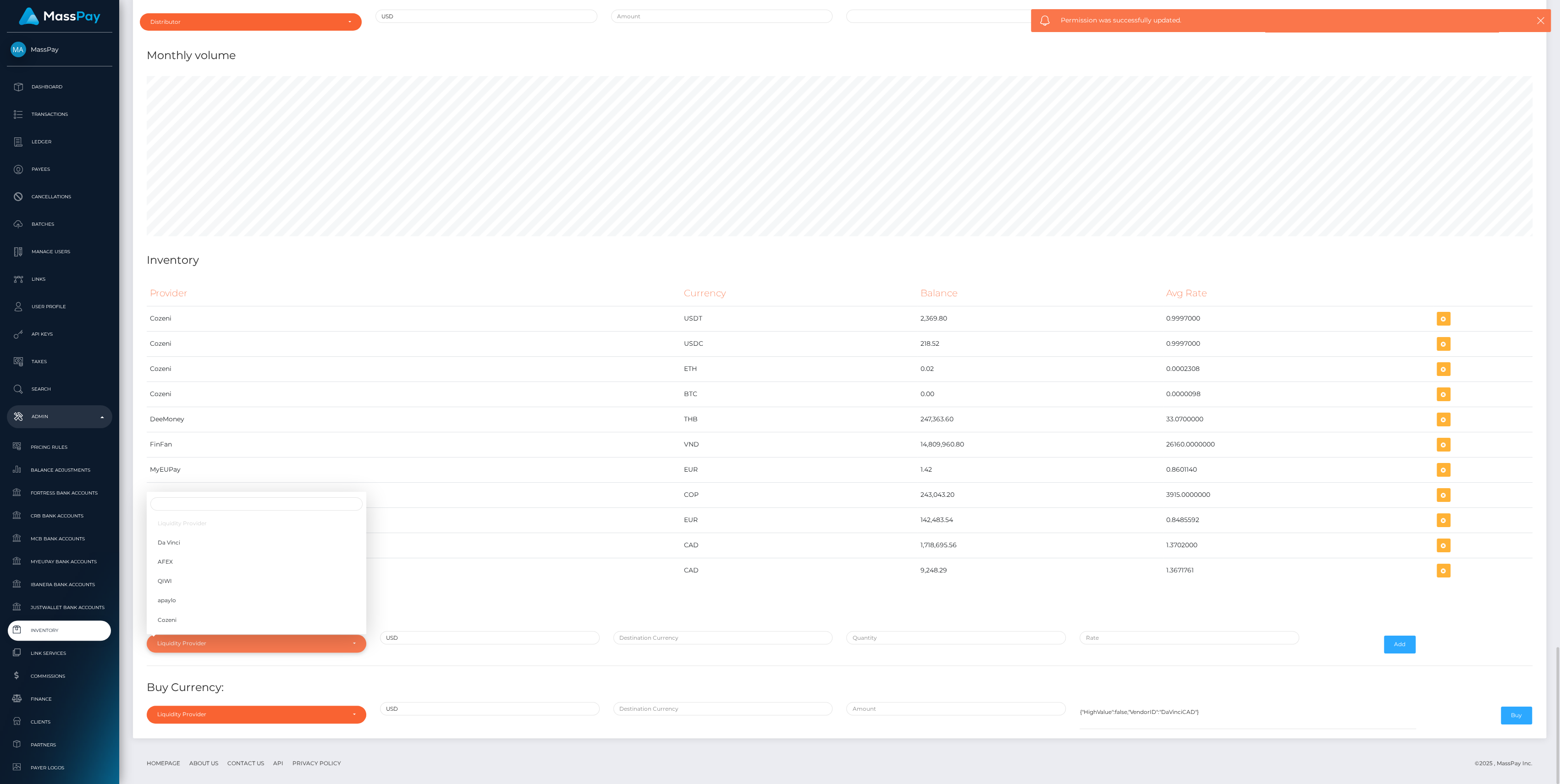
click at [335, 640] on div "Liquidity Provider" at bounding box center [256, 643] width 220 height 17
drag, startPoint x: 335, startPoint y: 640, endPoint x: 288, endPoint y: 590, distance: 68.6
click at [288, 593] on link "apaylo" at bounding box center [256, 601] width 220 height 17
select select "apaylo"
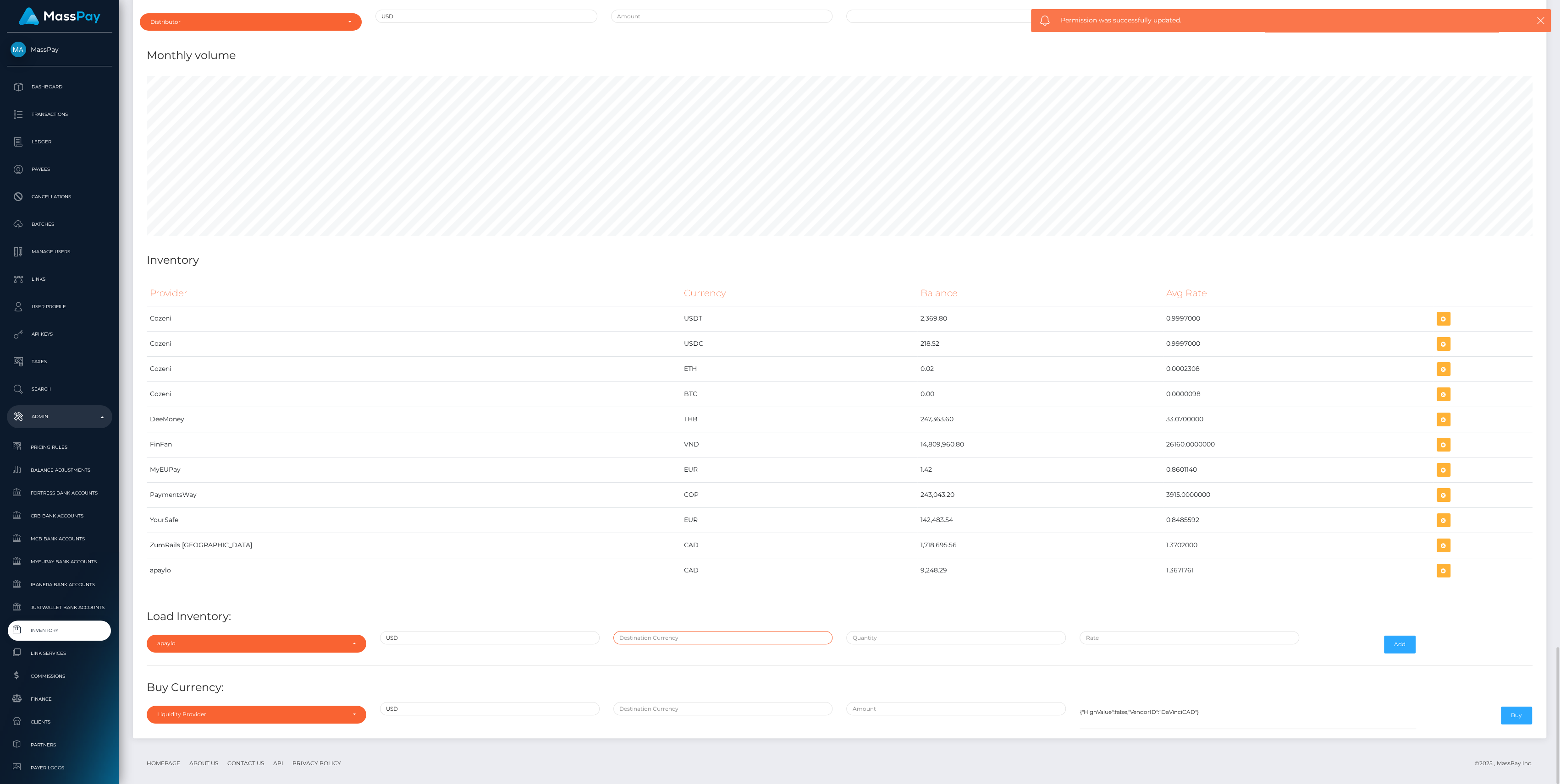
click at [660, 631] on input "text" at bounding box center [723, 638] width 220 height 13
type input "CAD"
paste input "420,732.6900000"
type input "$420,732.6900000"
paste input "1.3702000"
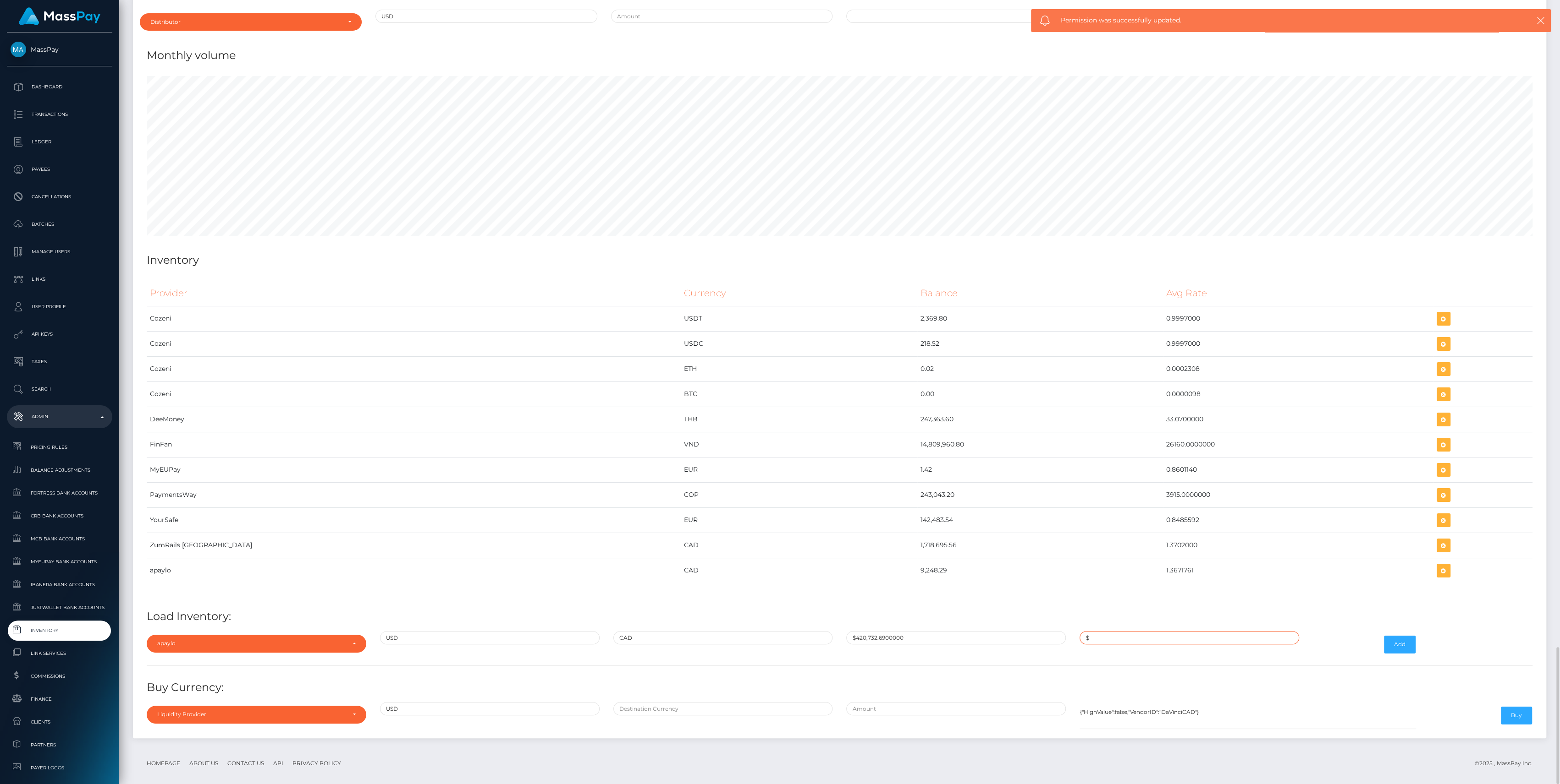
type input "$1.3702000"
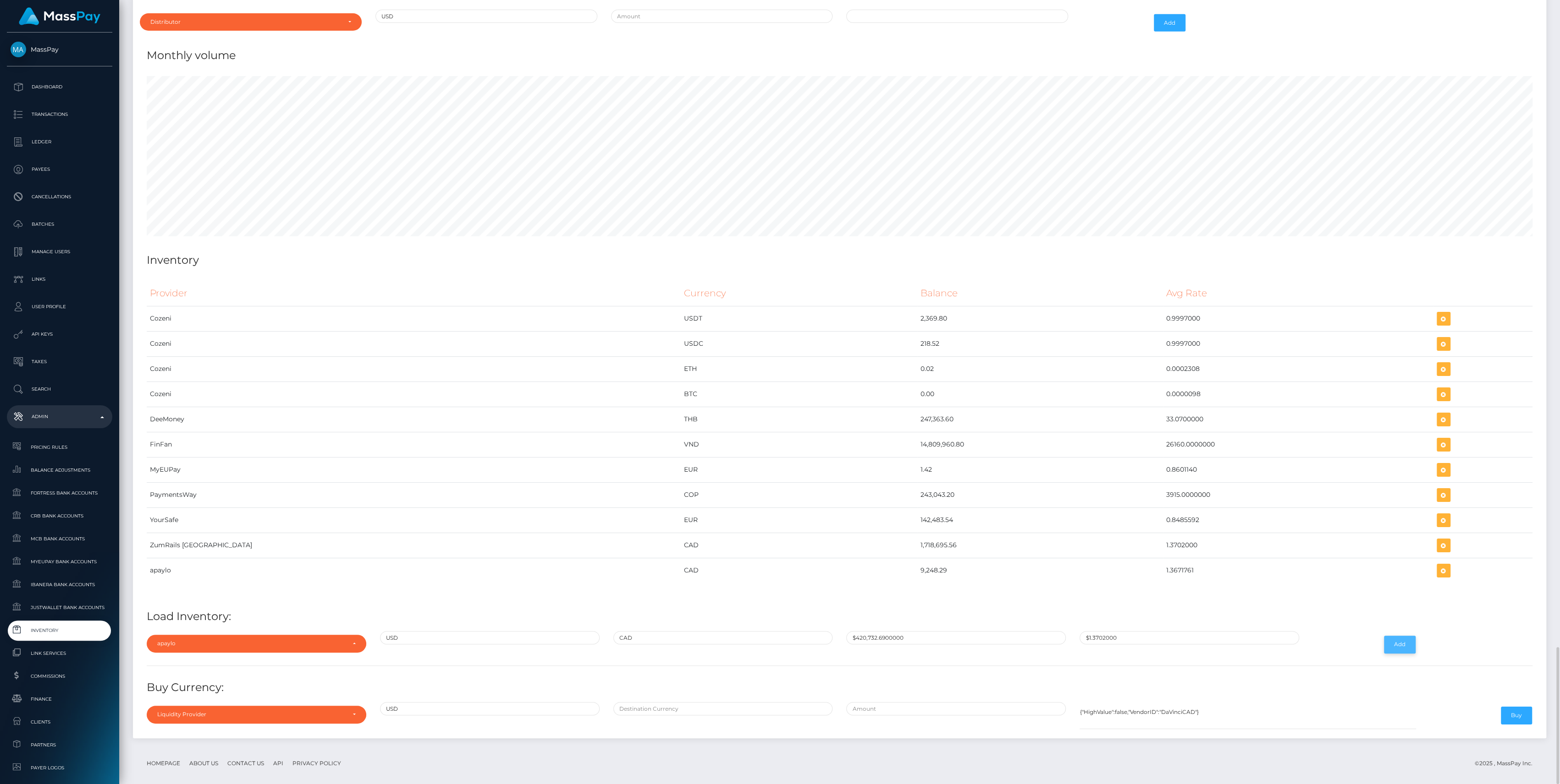
click at [1402, 636] on button "Add" at bounding box center [1400, 645] width 32 height 17
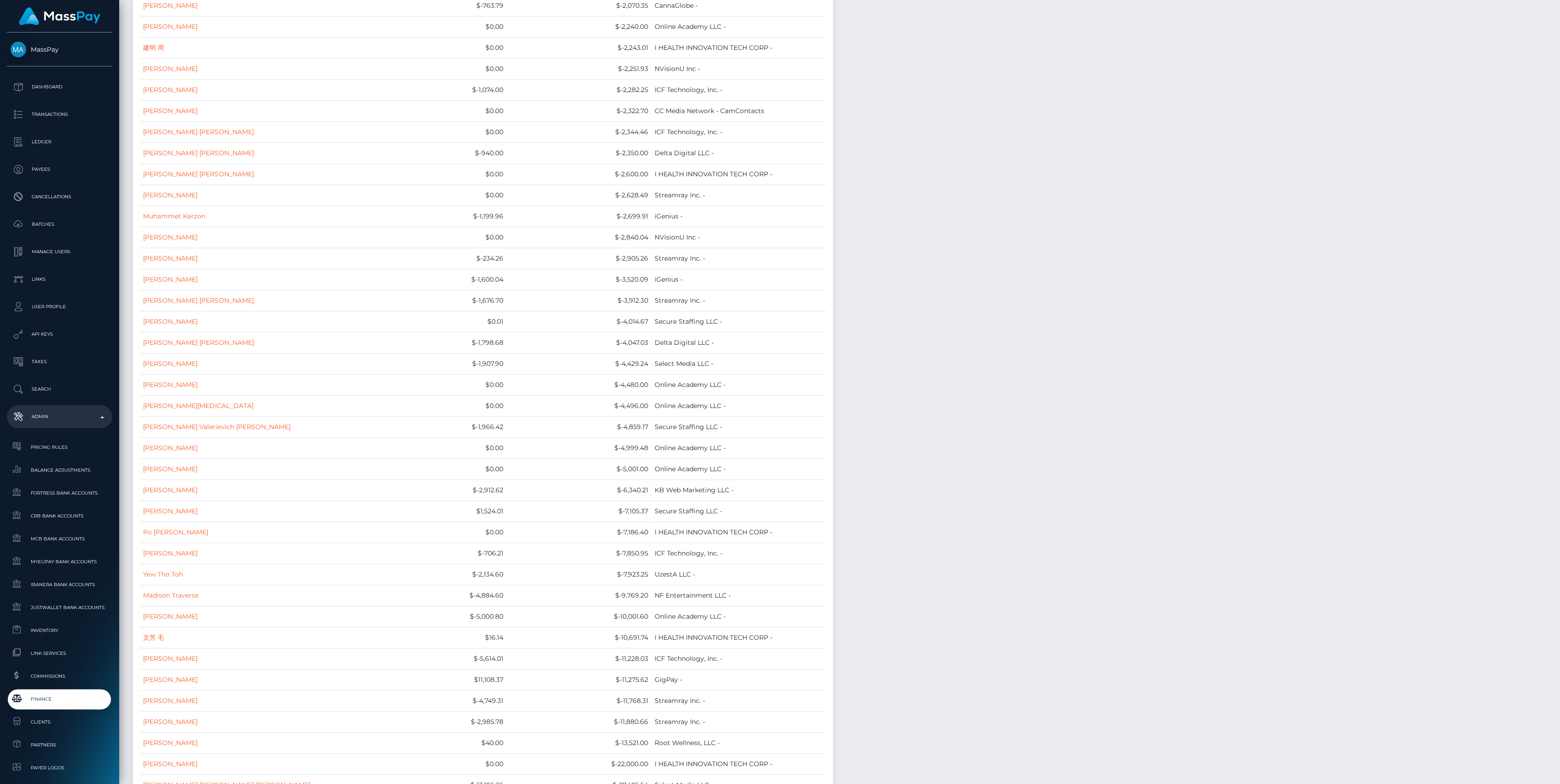
scroll to position [9920, 0]
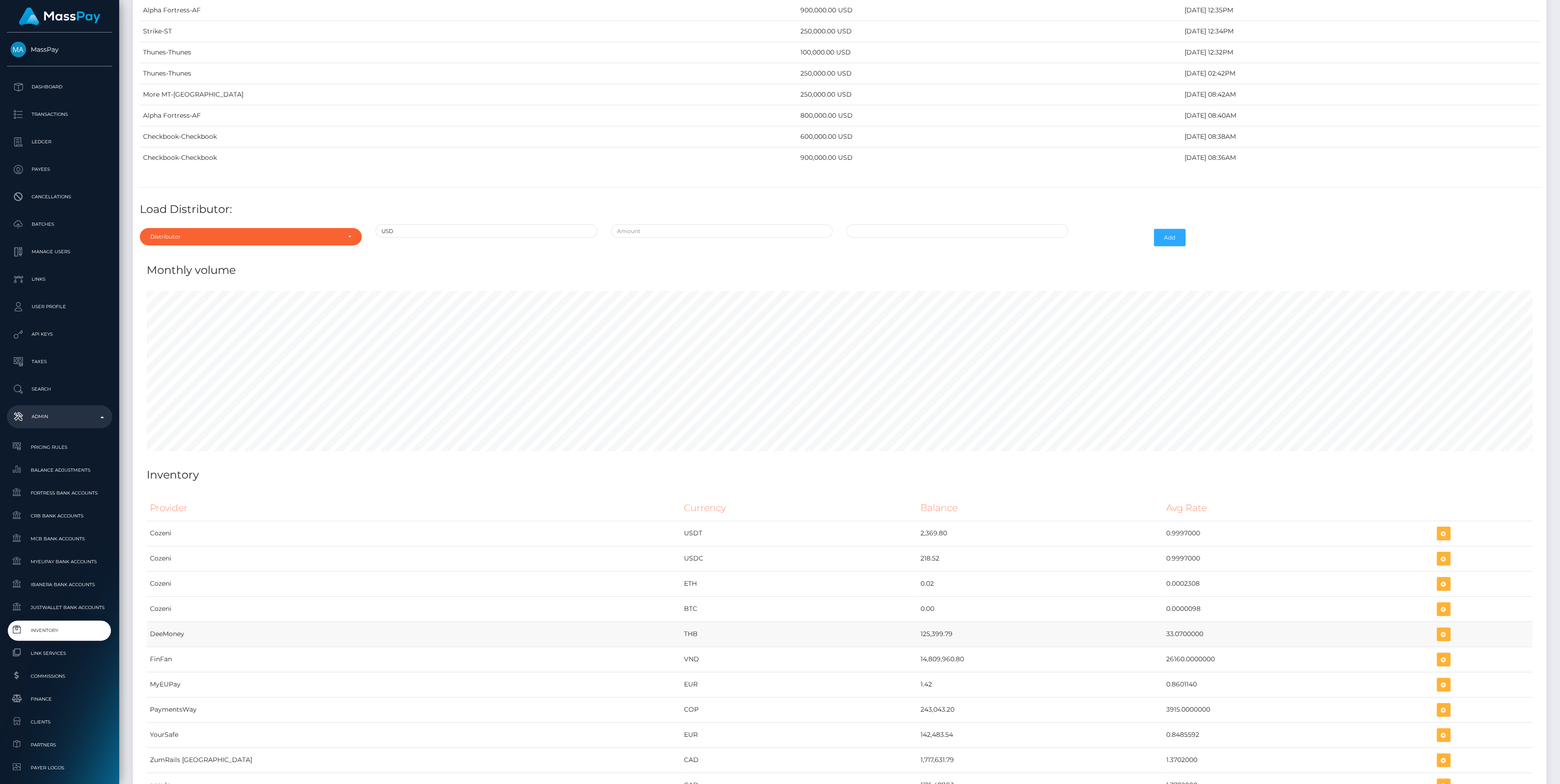
scroll to position [3697, 0]
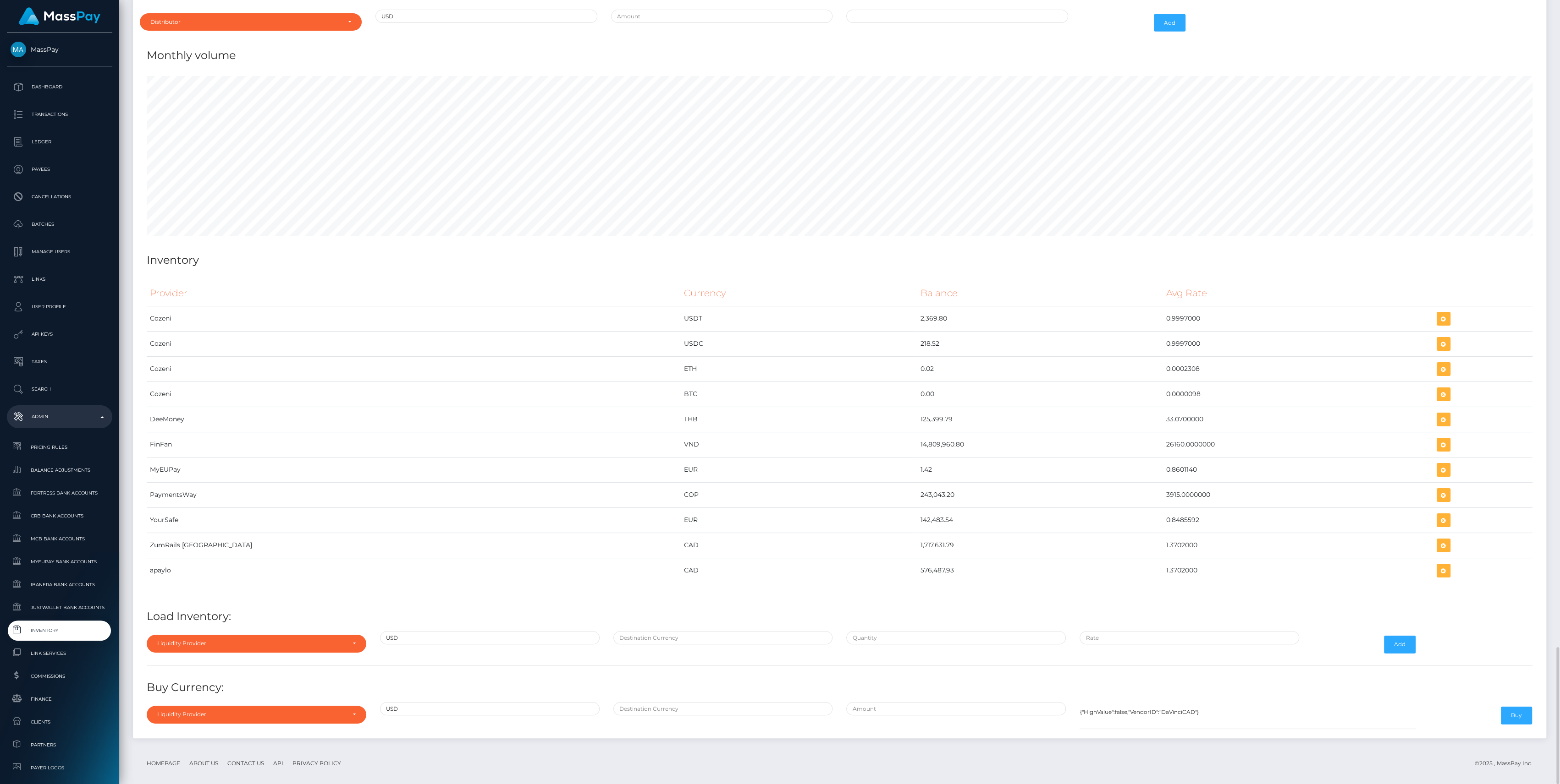
drag, startPoint x: 772, startPoint y: 560, endPoint x: 1124, endPoint y: 578, distance: 352.5
click at [1124, 578] on div "Provider Currency Balance Avg Rate Cozeni USDT 2,369.80" at bounding box center [839, 438] width 1385 height 314
copy table "Provider Currency Balance Avg Rate Cozeni USDT 2,369.80 0.9997000 Cozeni USDC 2…"
click at [890, 575] on div "Provider Currency Balance Avg Rate Cozeni USDT 2,369.80" at bounding box center [839, 438] width 1385 height 314
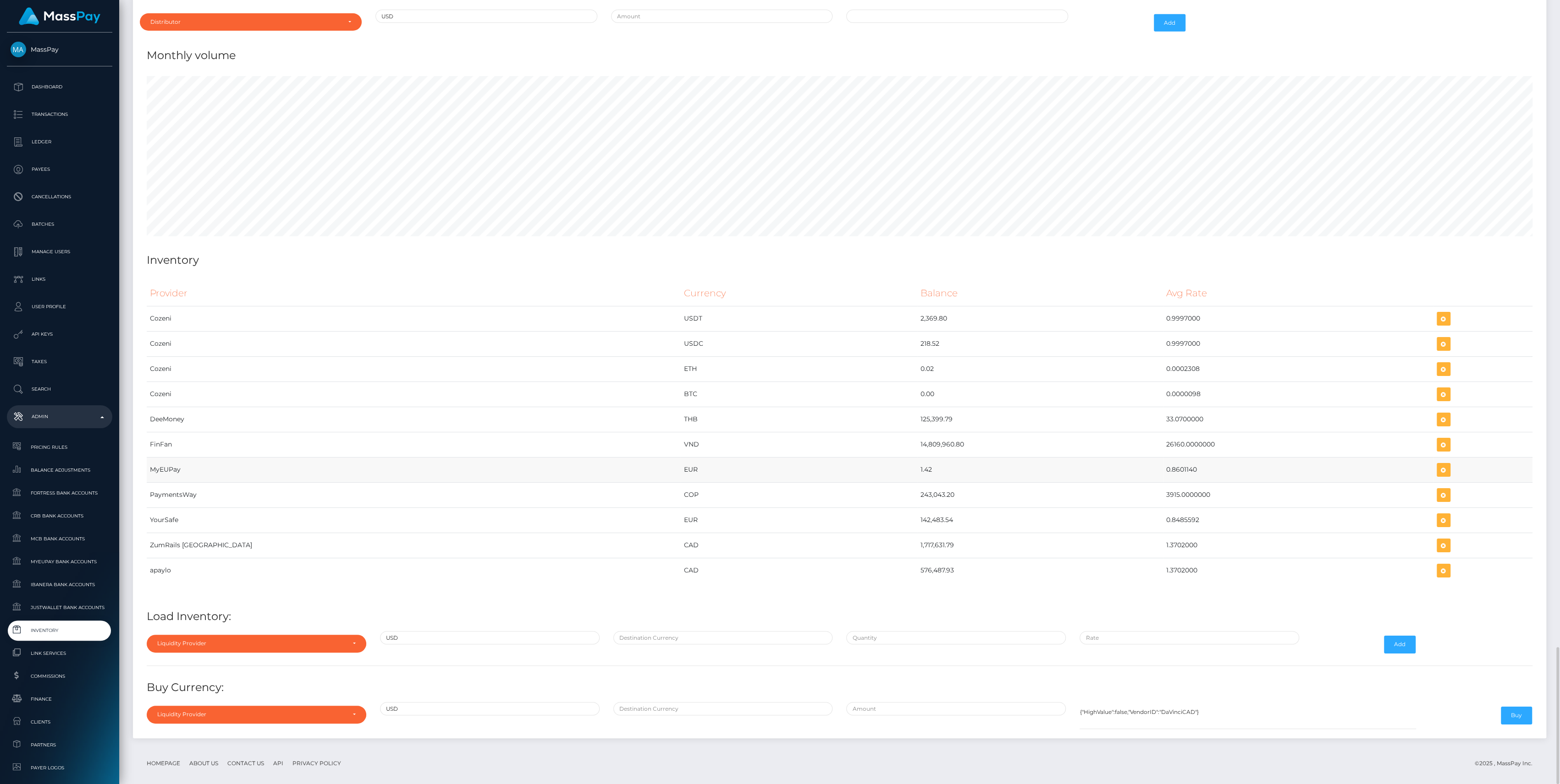
drag, startPoint x: 796, startPoint y: 458, endPoint x: 1146, endPoint y: 462, distance: 350.0
click at [1146, 462] on tr "MyEUPay EUR 1.42 0.8601140" at bounding box center [839, 470] width 1385 height 25
copy tr "1.42 0.8601140"
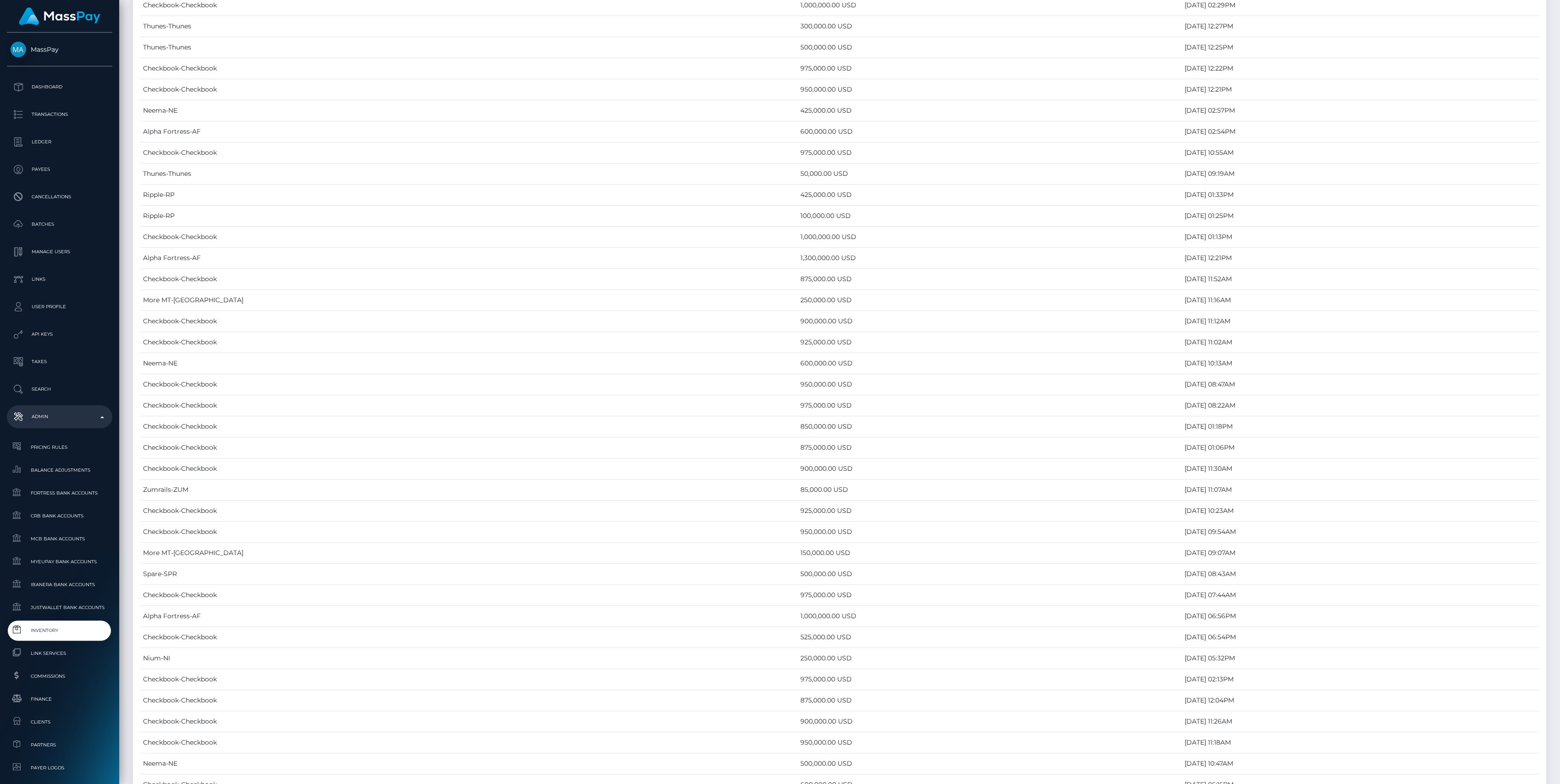
scroll to position [0, 0]
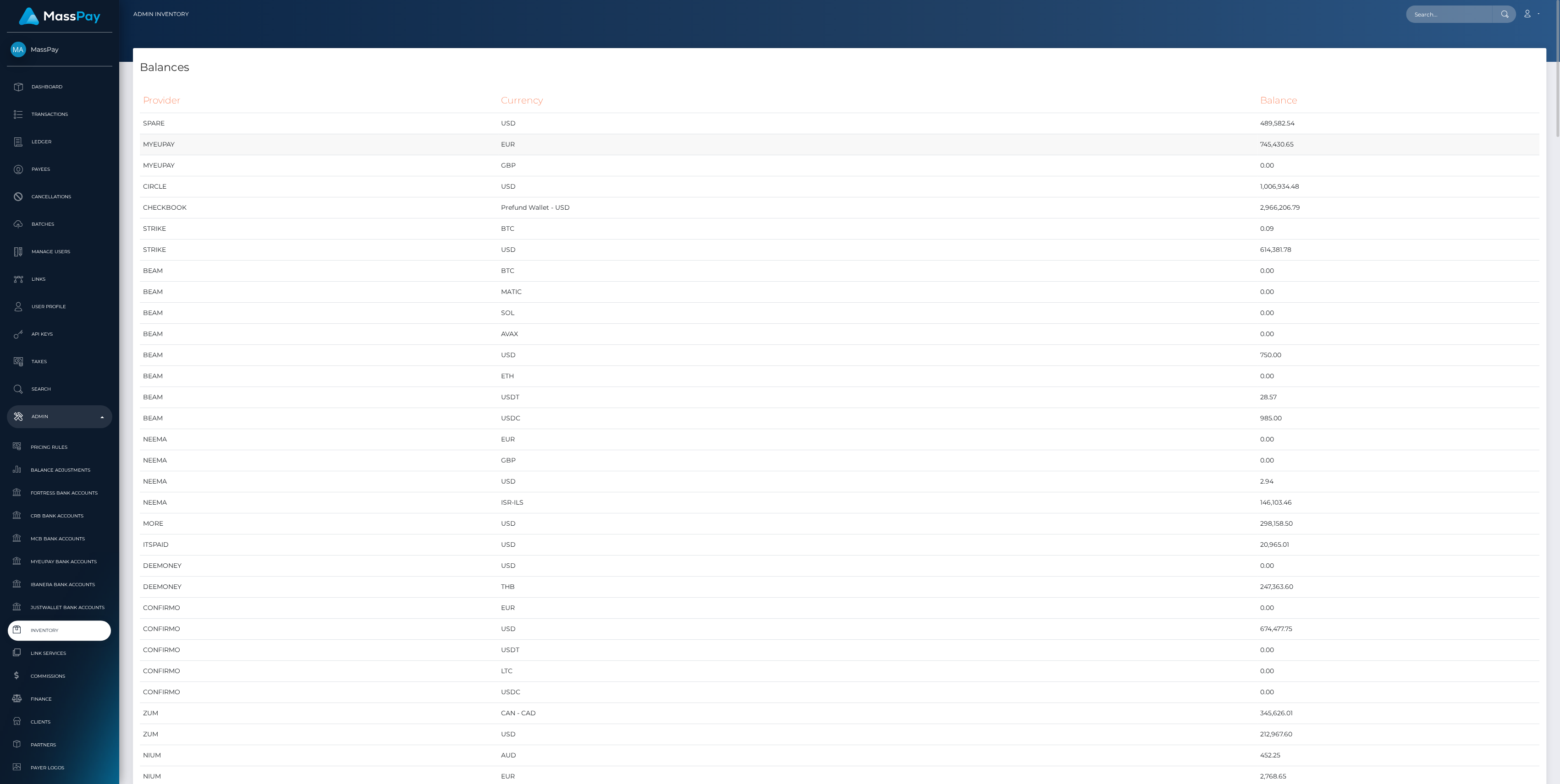
click at [1257, 145] on td "745,430.65" at bounding box center [1398, 144] width 282 height 21
copy td "745,430.65"
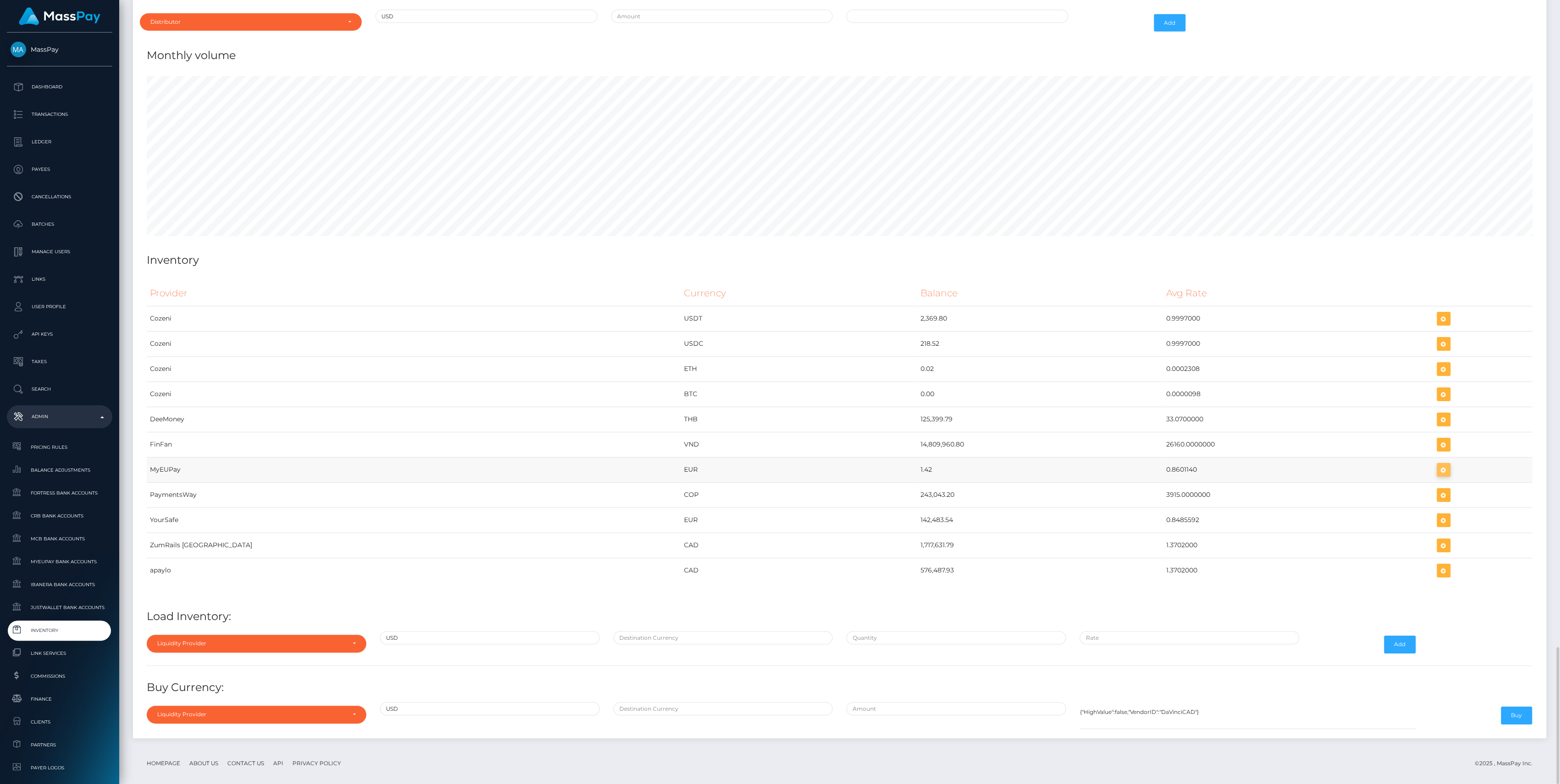
scroll to position [4378, 1413]
click at [1437, 464] on icon "button" at bounding box center [1443, 470] width 11 height 12
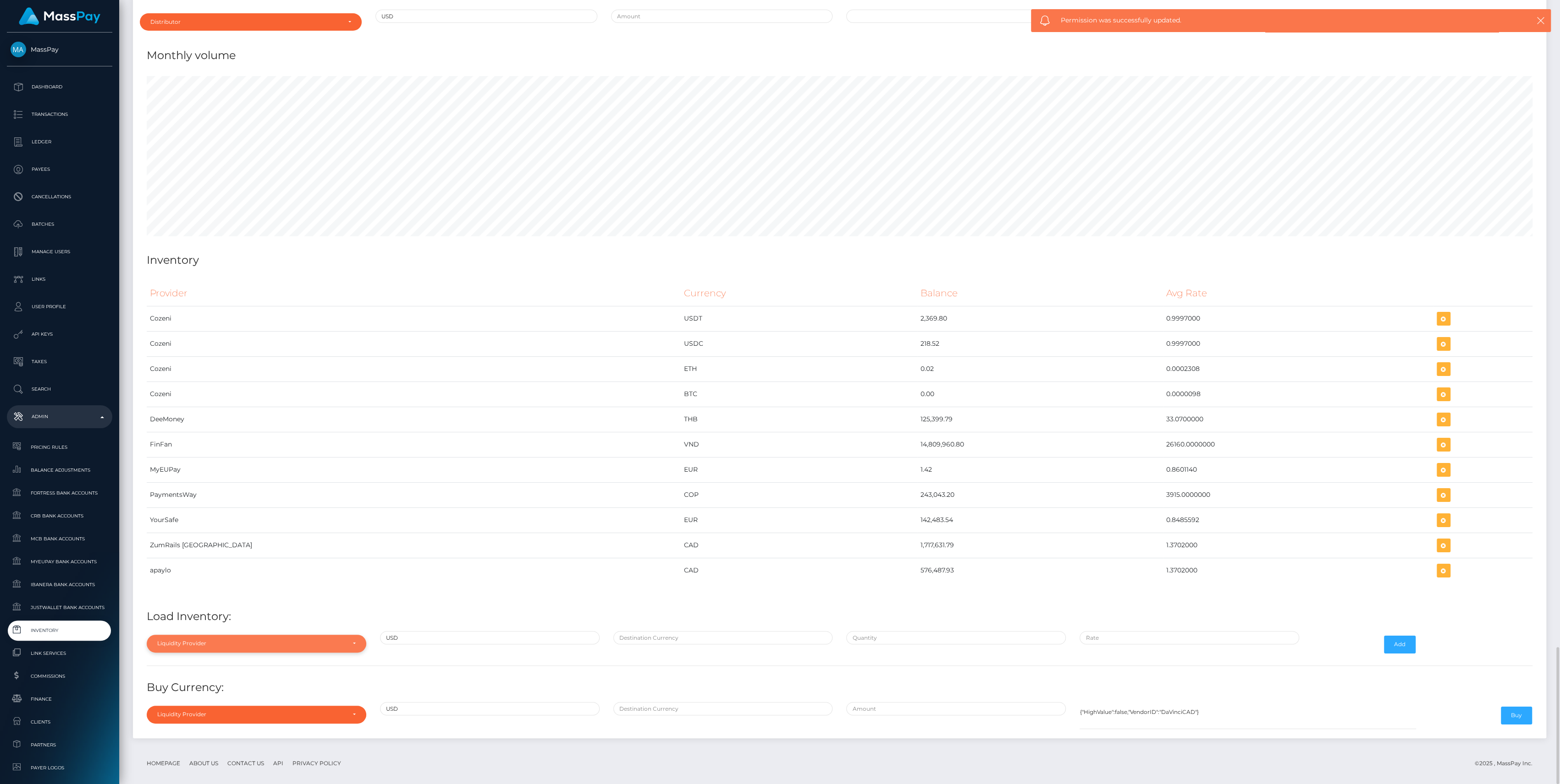
click at [316, 640] on div "Liquidity Provider" at bounding box center [251, 643] width 188 height 7
click at [216, 498] on input "Search" at bounding box center [256, 504] width 212 height 13
type input "m"
click at [213, 575] on link "MyEUPay" at bounding box center [256, 583] width 220 height 17
select select "MyEUPay"
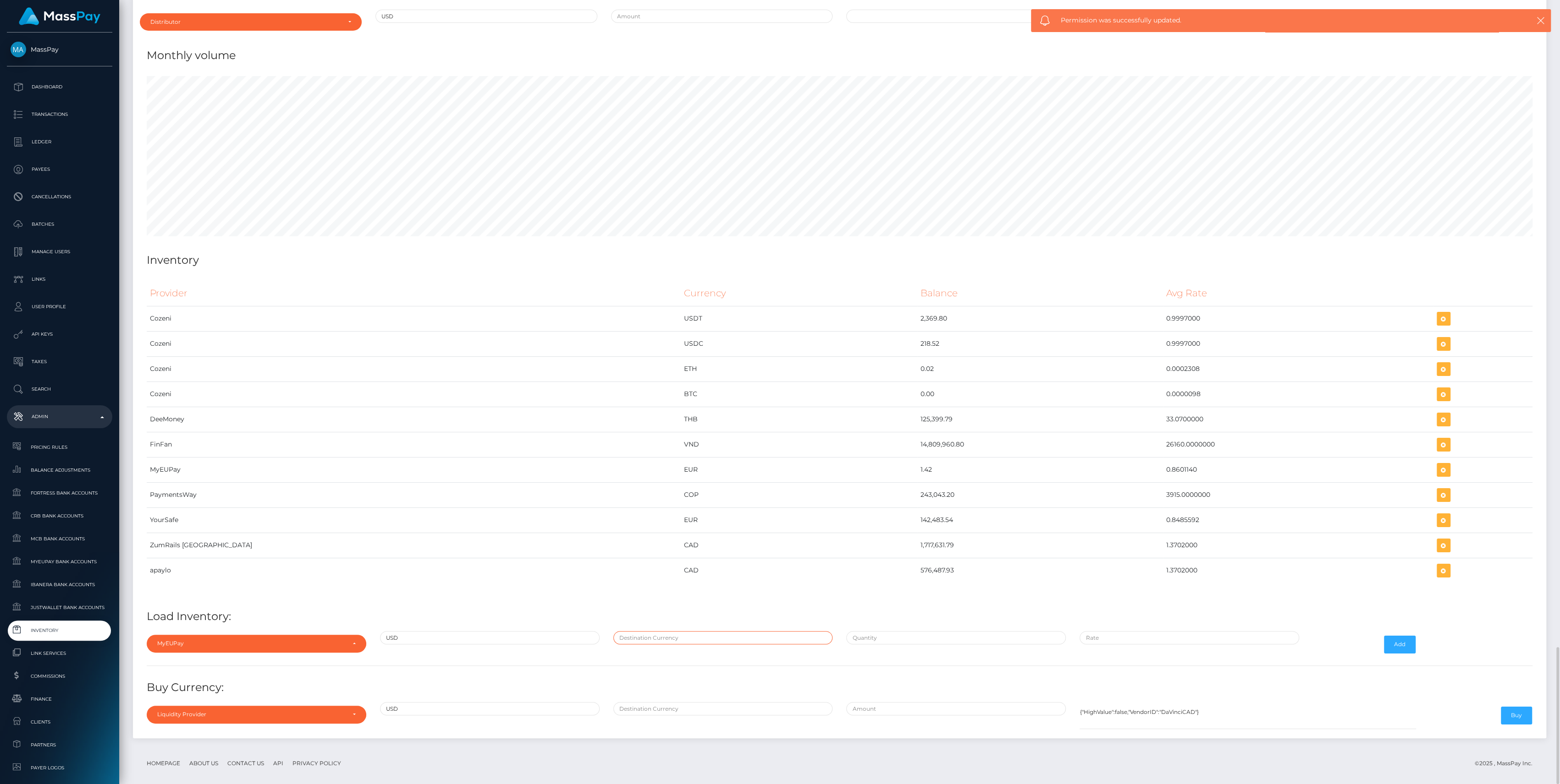
click at [692, 631] on input "text" at bounding box center [723, 638] width 220 height 13
type input "EUR"
click at [895, 636] on div at bounding box center [956, 644] width 233 height 27
click at [893, 632] on input "text" at bounding box center [955, 638] width 220 height 13
paste input "463,246.0000000"
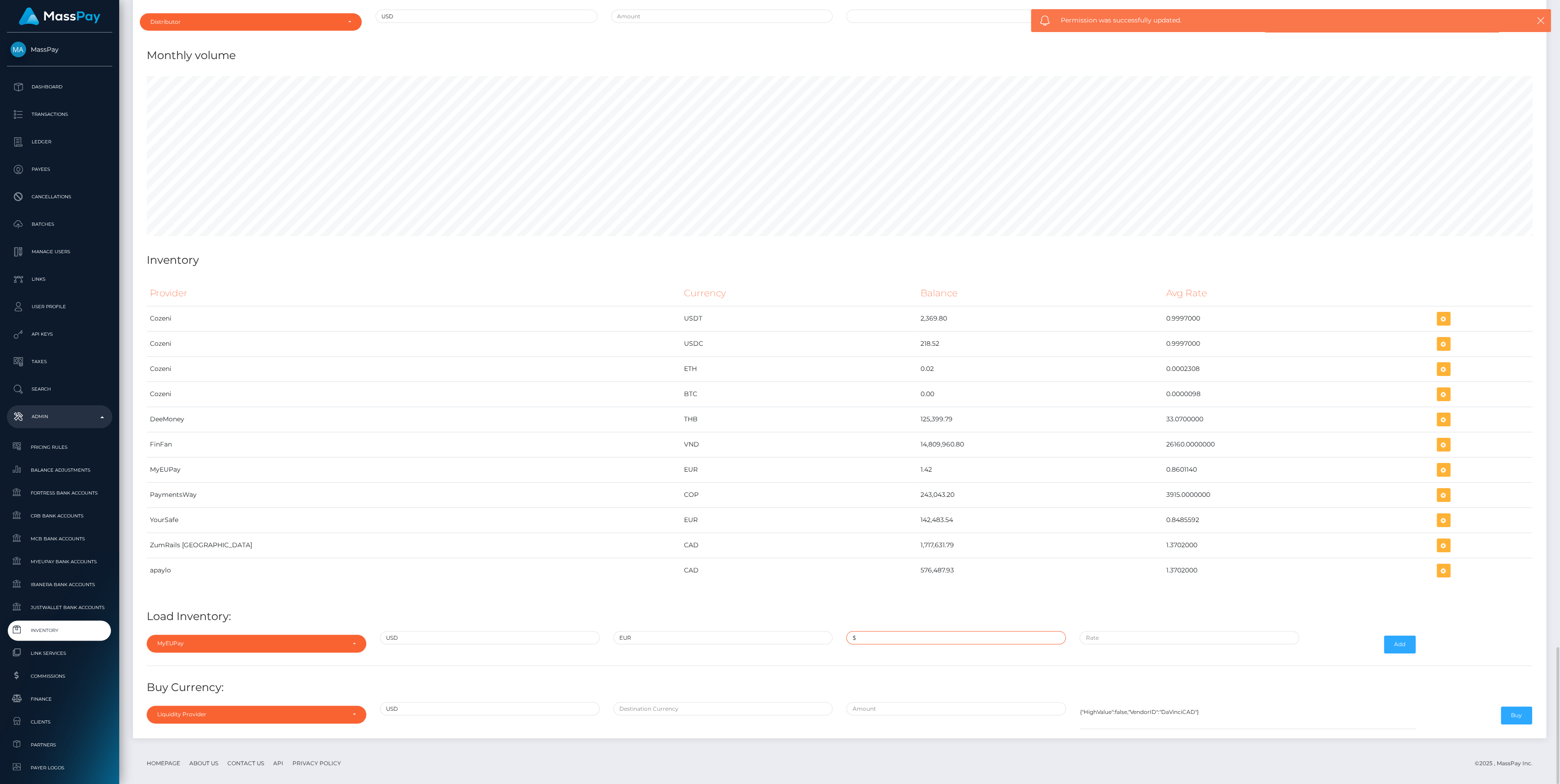
type input "$463,246.0000000"
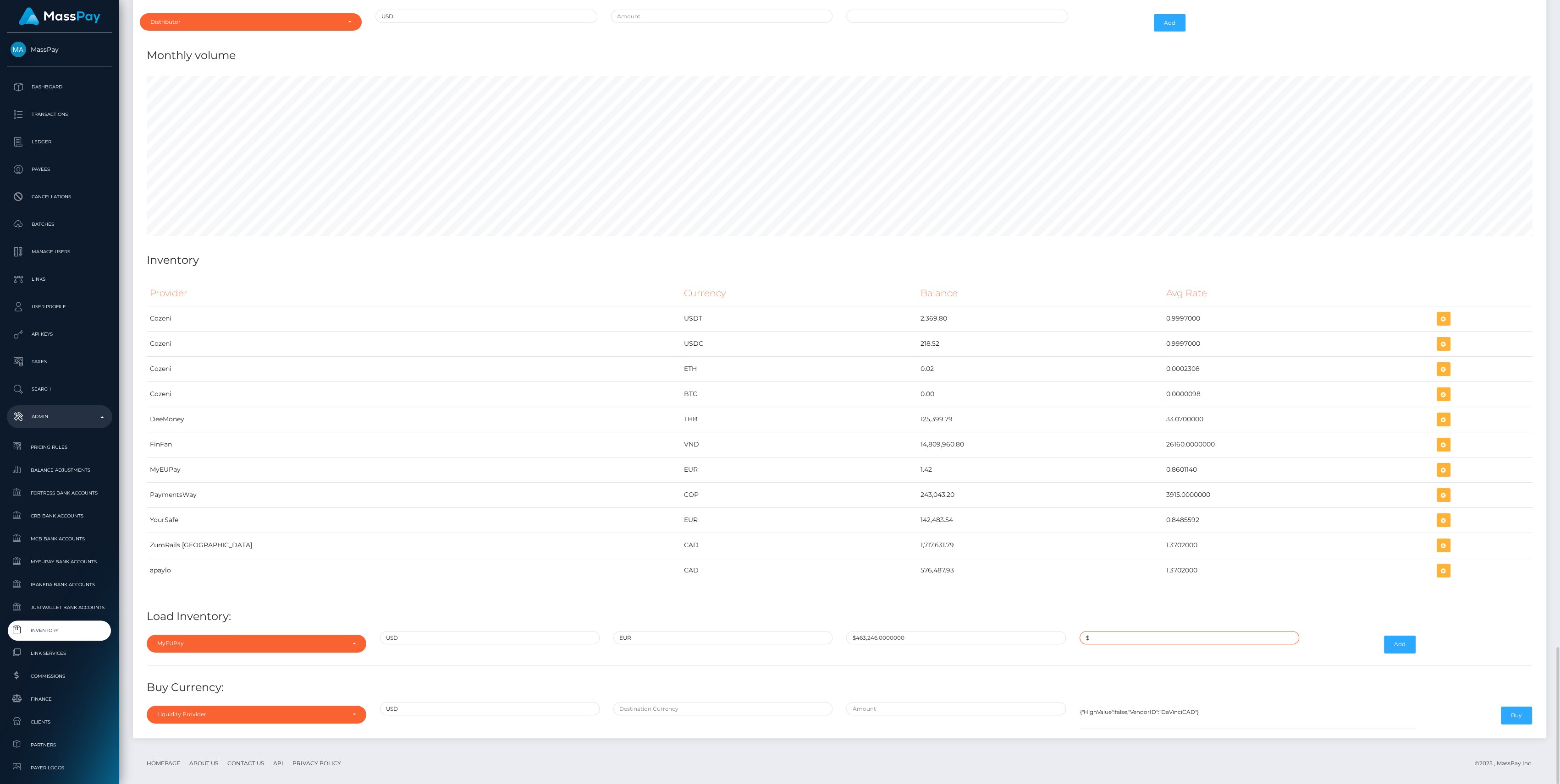
paste input "0.8640071"
type input "$0.8640071"
click at [1397, 636] on button "Add" at bounding box center [1400, 645] width 32 height 17
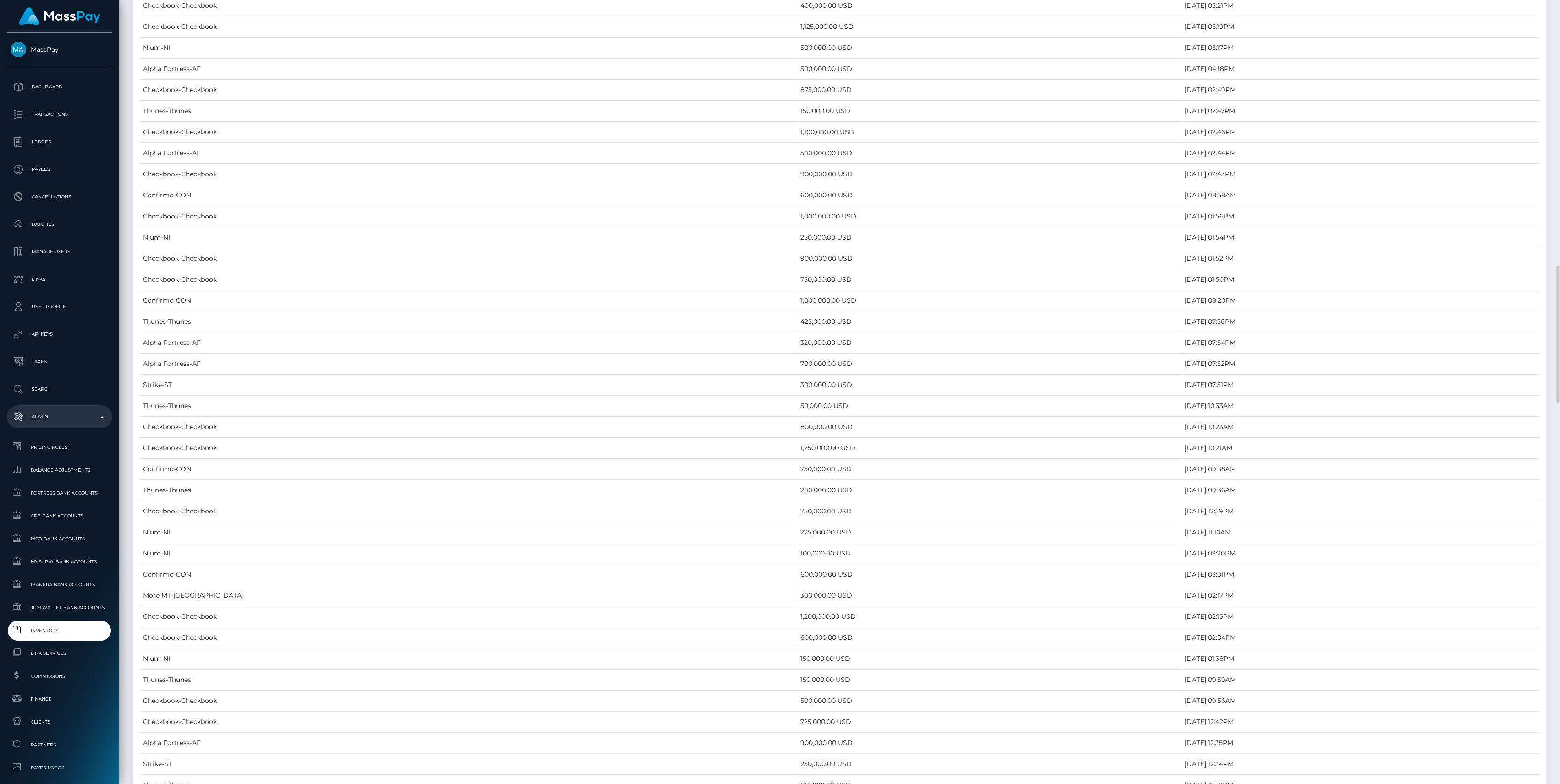
scroll to position [3697, 0]
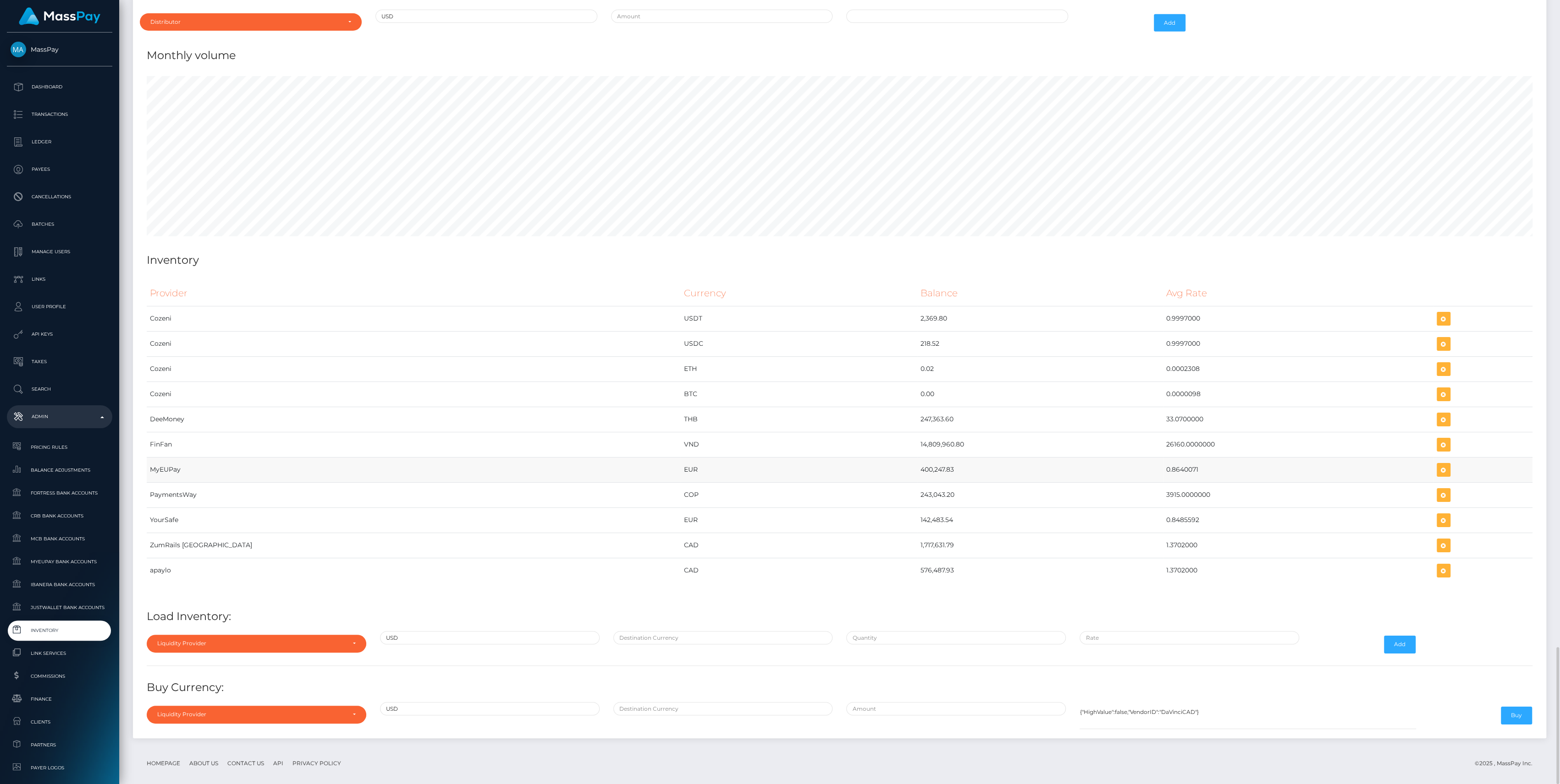
drag, startPoint x: 797, startPoint y: 462, endPoint x: 1140, endPoint y: 460, distance: 343.0
click at [1140, 460] on tr "MyEUPay EUR 400,247.83 0.8640071" at bounding box center [839, 470] width 1385 height 25
copy tr "400,247.83 0.8640071"
click at [305, 650] on div "Provider Currency Balance Avg Rate Cozeni USDT 2,369.80 Load Inventory:" at bounding box center [839, 504] width 1399 height 460
click at [292, 640] on div "Liquidity Provider" at bounding box center [251, 643] width 188 height 7
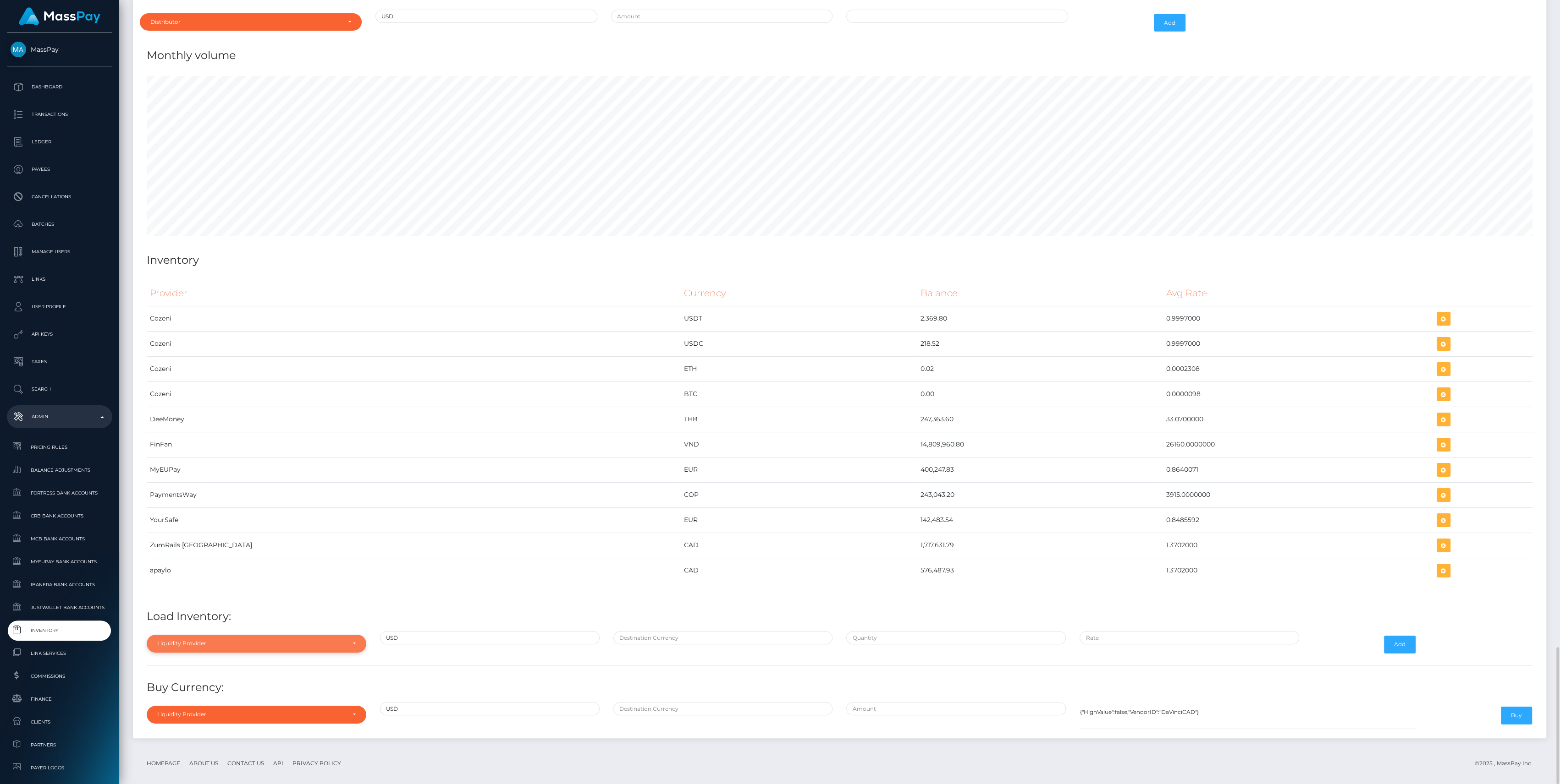
scroll to position [4378, 1413]
click at [209, 498] on input "Search" at bounding box center [256, 504] width 212 height 13
type input "my"
click at [218, 619] on link "MyEUPay" at bounding box center [256, 622] width 220 height 17
select select "MyEUPay"
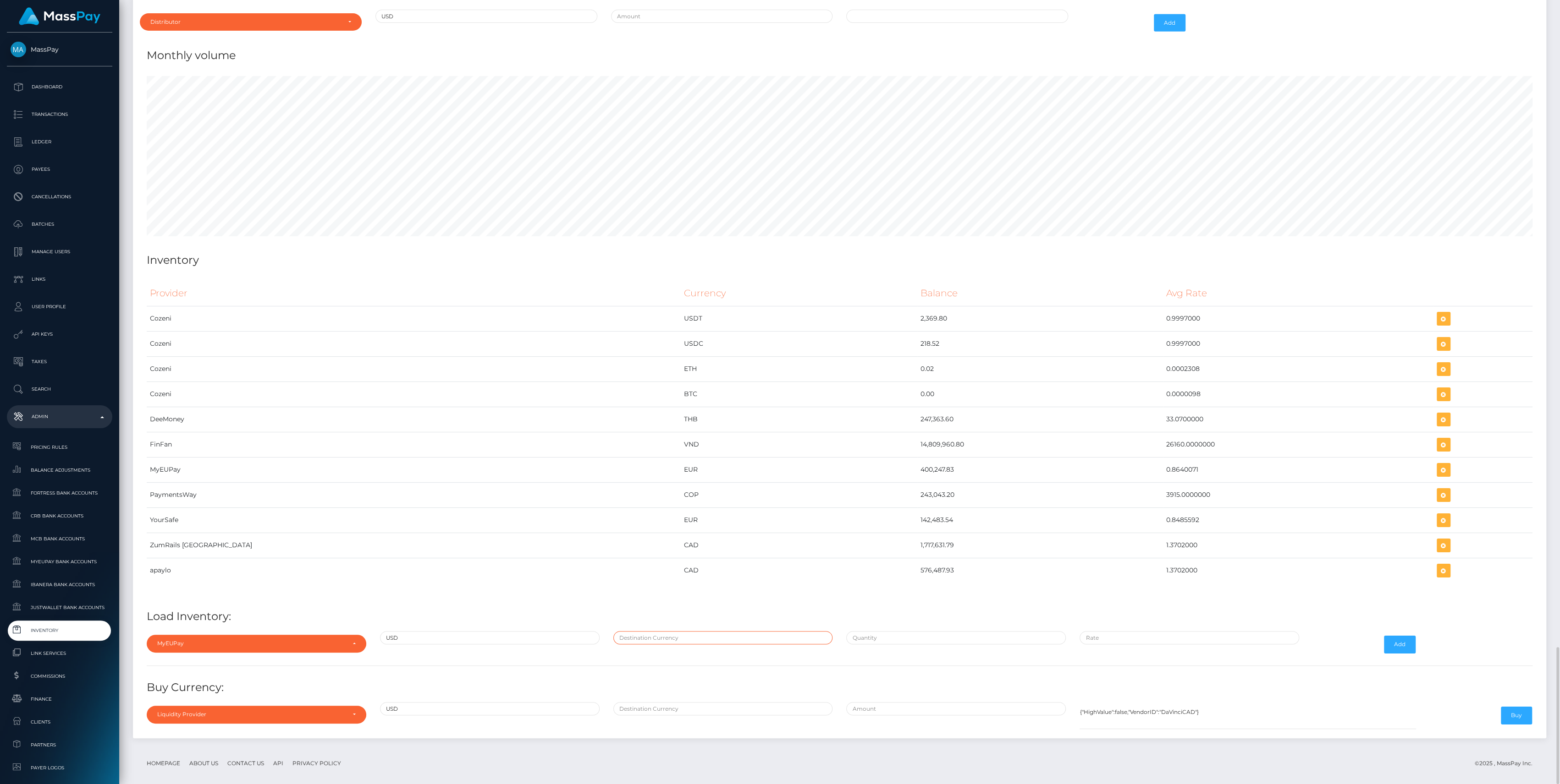
click at [657, 635] on input "text" at bounding box center [723, 638] width 220 height 13
type input "EUR"
type input "$463,246.0000000"
type input "$0.8640071"
click at [887, 631] on input "$463,246.0000000" at bounding box center [955, 638] width 220 height 13
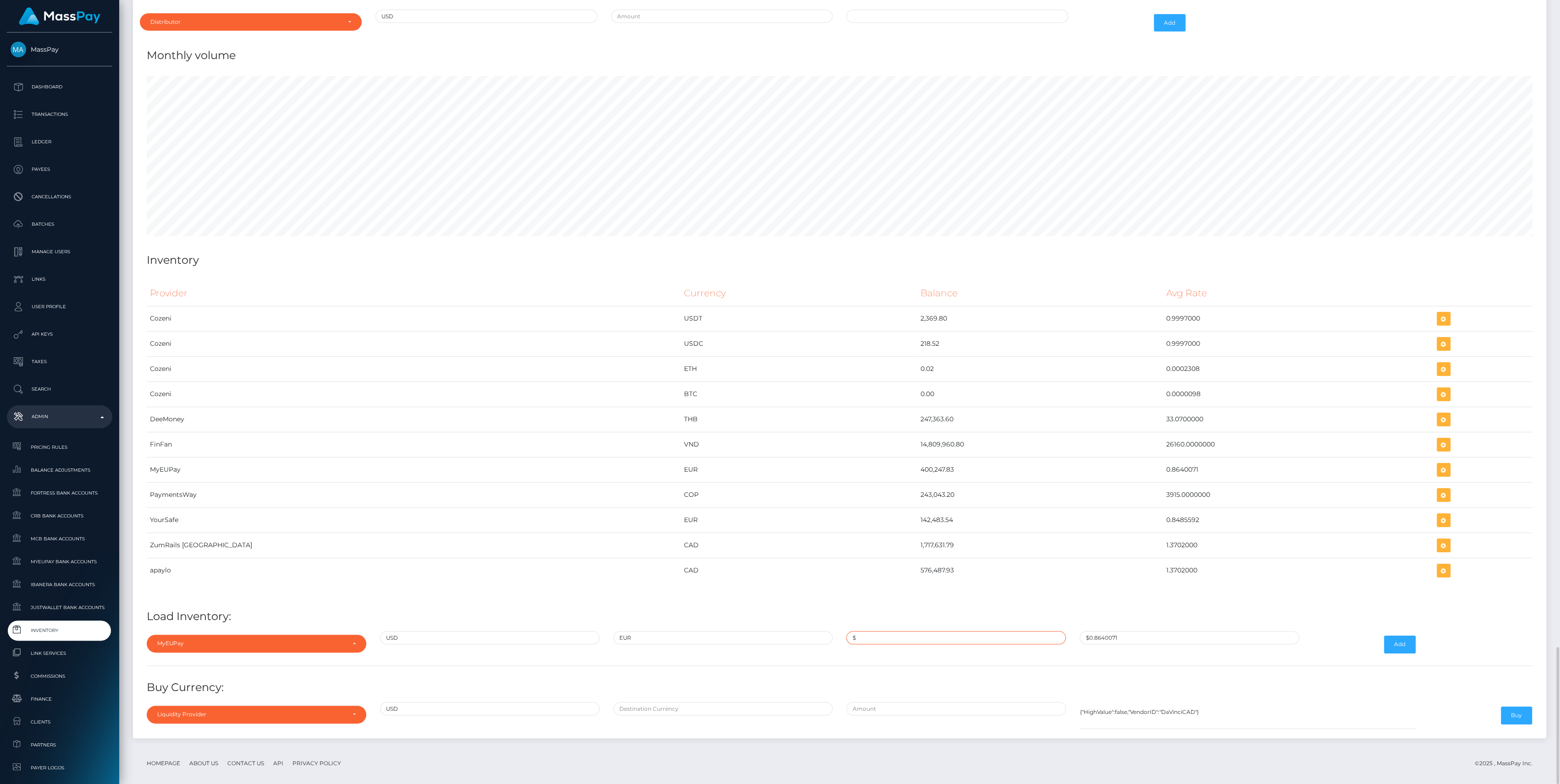
paste input "401,322.4294000"
type input "$401,322.4294000"
paste input "0.8601140"
type input "$0.8601140"
click at [1406, 641] on button "Add" at bounding box center [1400, 645] width 32 height 17
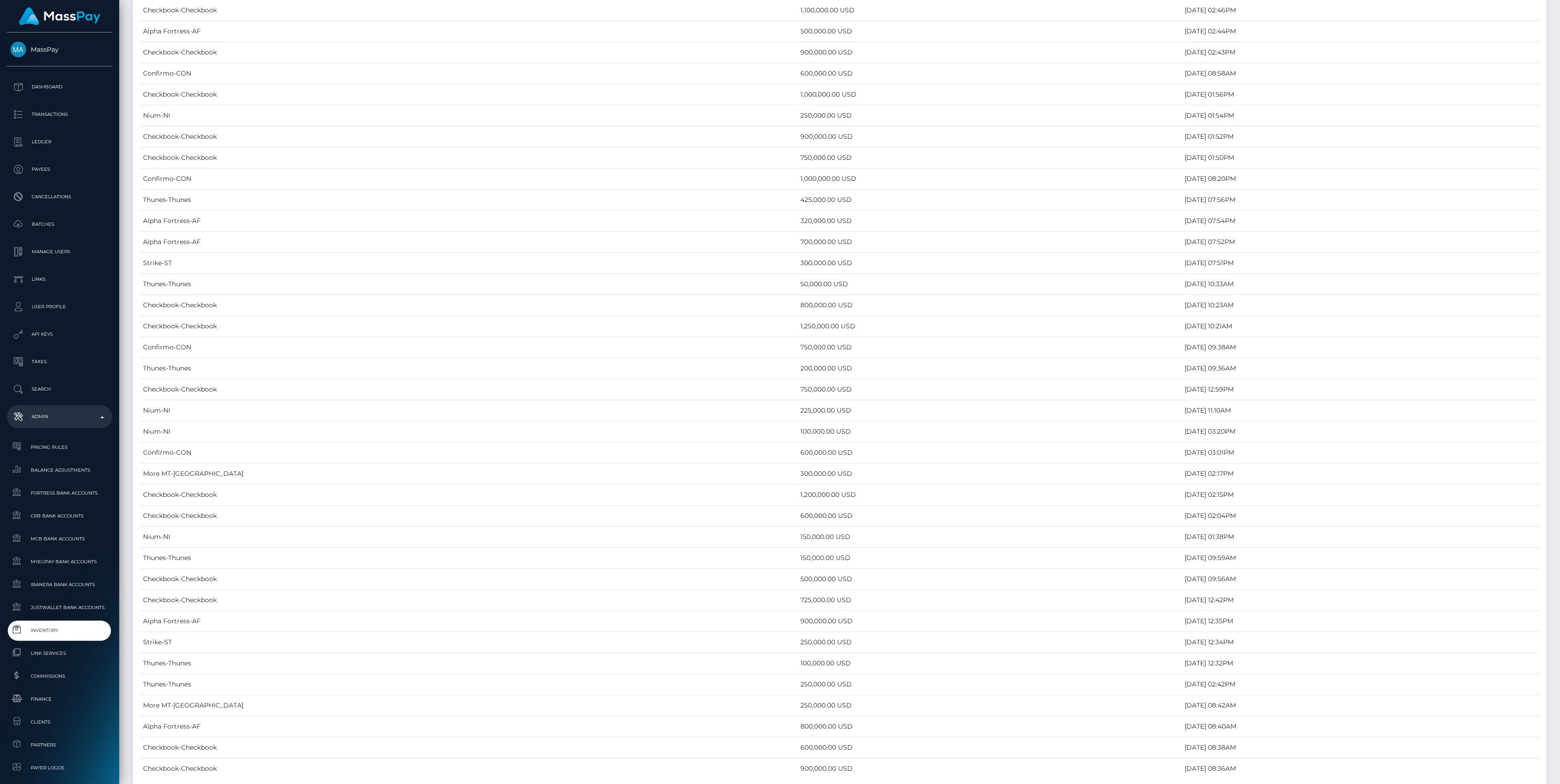
scroll to position [3697, 0]
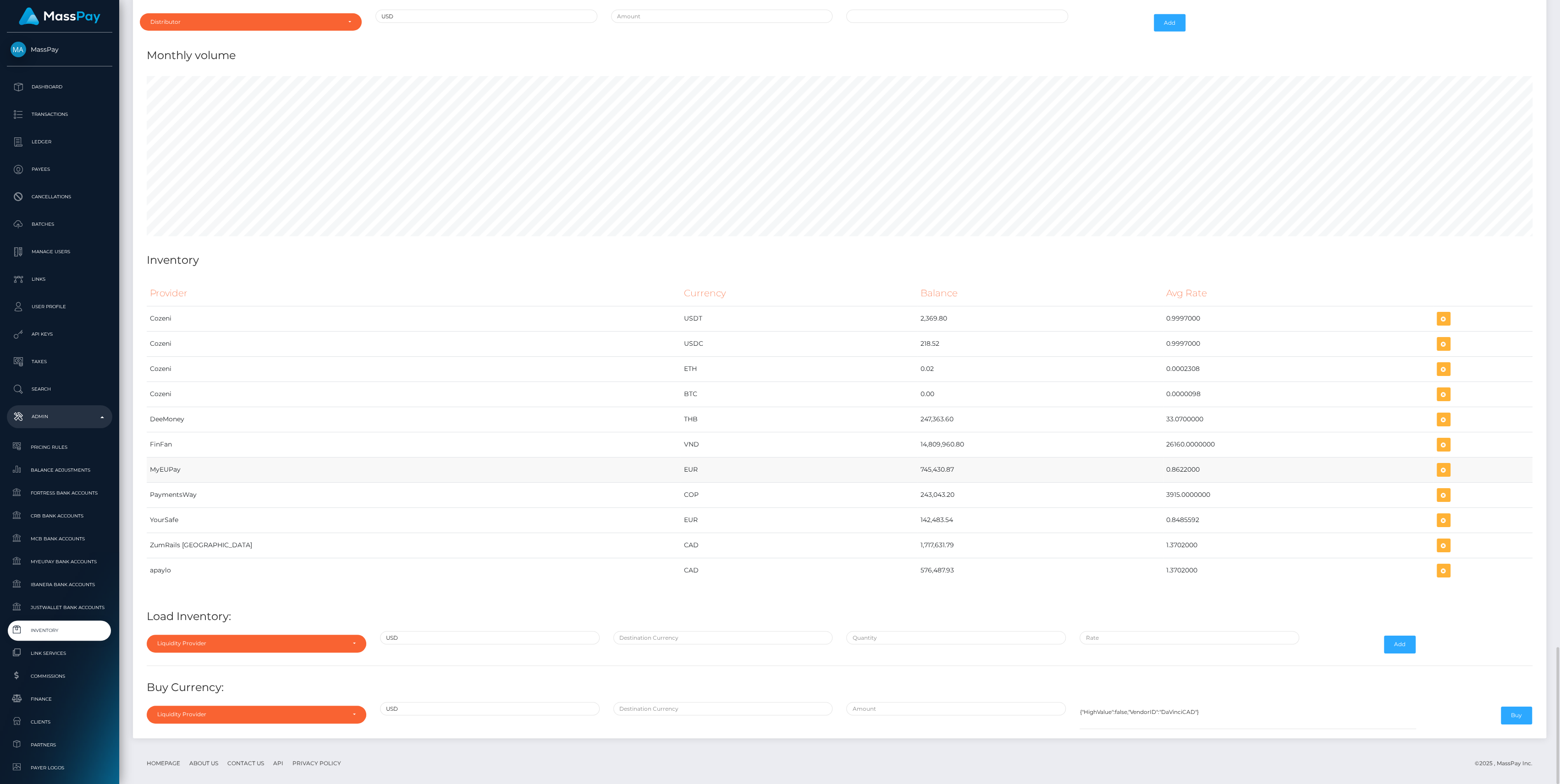
drag, startPoint x: 796, startPoint y: 458, endPoint x: 1172, endPoint y: 452, distance: 376.0
click at [1172, 457] on tr "MyEUPay EUR 745,430.87 0.8622000" at bounding box center [839, 470] width 1385 height 25
copy tr "745,430.87 0.8622000"
click at [1437, 464] on icon "button" at bounding box center [1443, 470] width 11 height 12
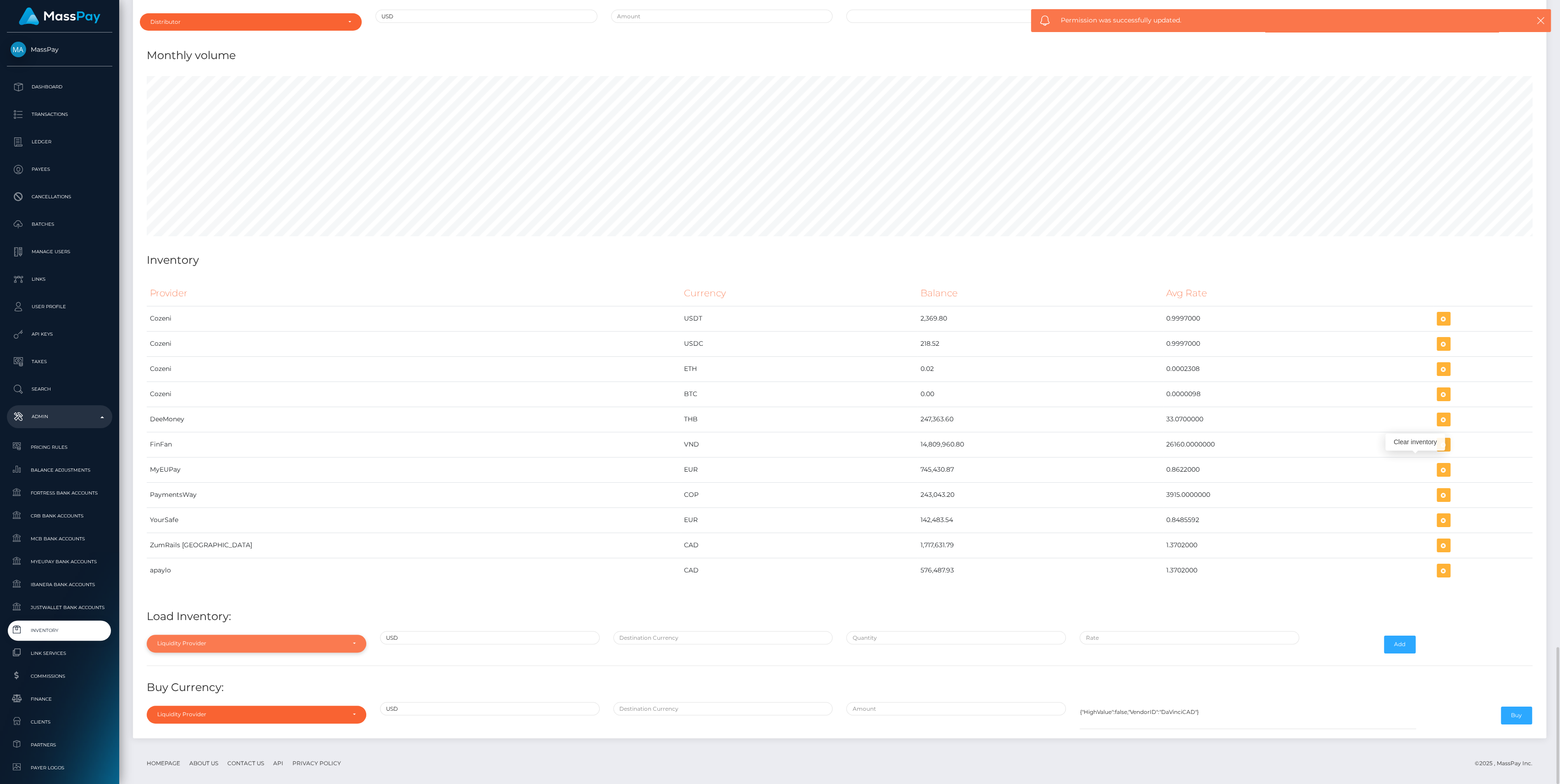
click at [211, 635] on div "Liquidity Provider" at bounding box center [256, 643] width 220 height 17
click at [224, 498] on input "Search" at bounding box center [256, 504] width 212 height 13
type input "my"
click at [312, 614] on link "MyEUPay" at bounding box center [256, 622] width 220 height 17
select select "MyEUPay"
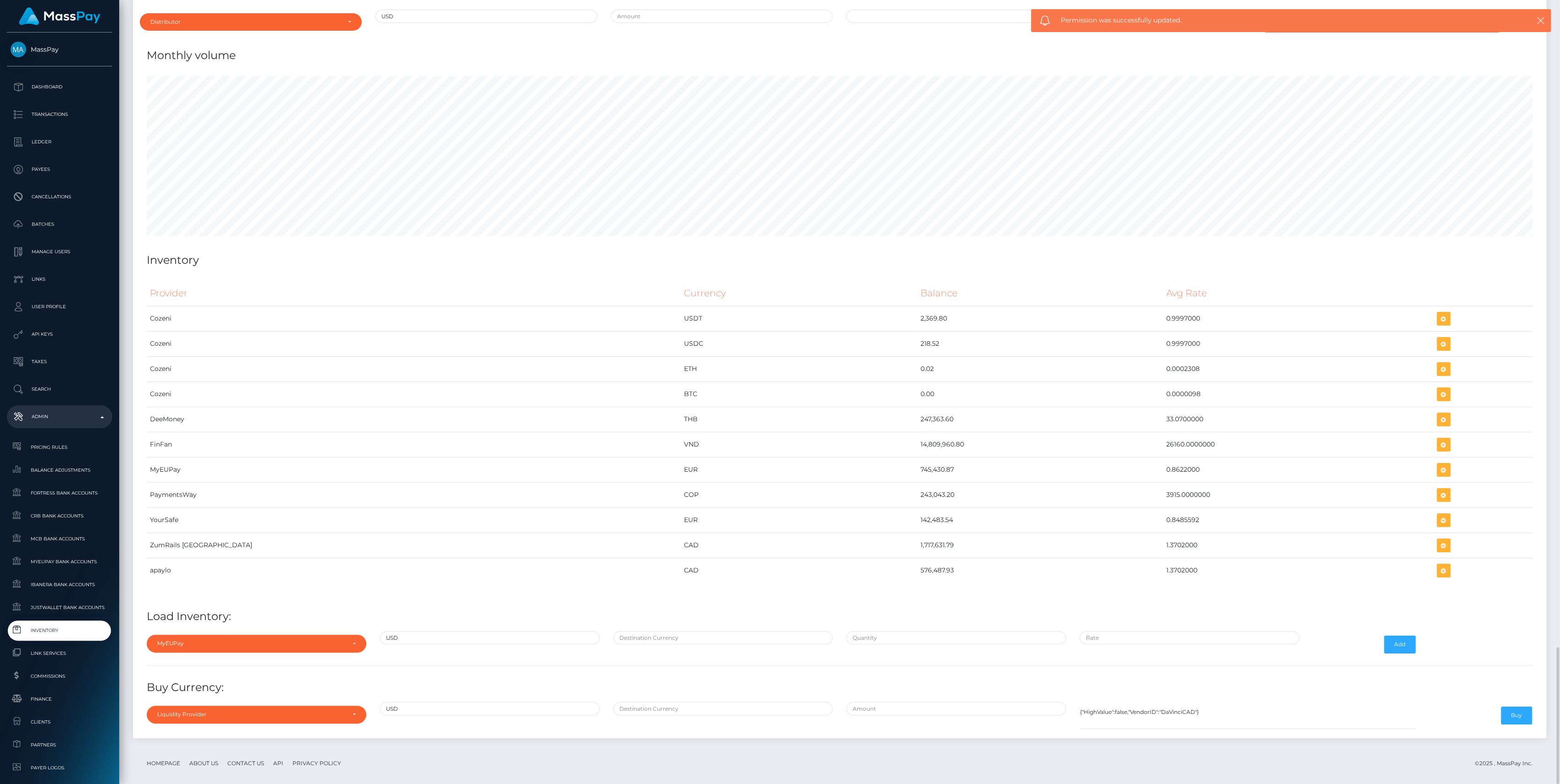
click at [921, 635] on div at bounding box center [956, 644] width 233 height 27
click at [918, 631] on input "text" at bounding box center [955, 638] width 220 height 13
click at [662, 651] on div "Provider Currency Balance Avg Rate Cozeni USDT 2,369.80 Load Inventory:" at bounding box center [839, 504] width 1399 height 460
click at [668, 631] on input "text" at bounding box center [723, 638] width 220 height 13
type input "EUR"
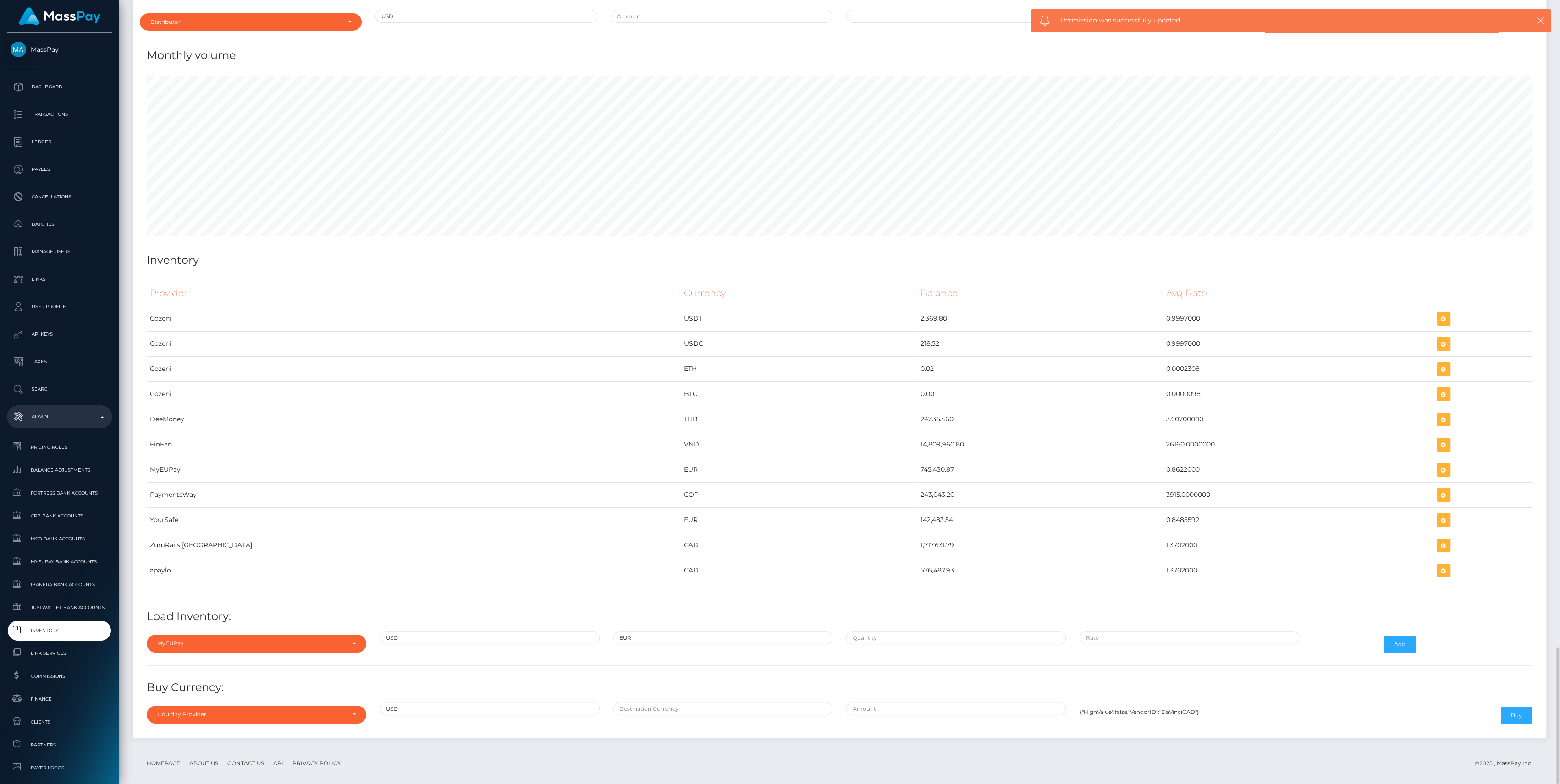
type input "$401,322.4294000"
type input "$0.8601140"
click at [894, 631] on input "$401,322.4294000" at bounding box center [955, 638] width 220 height 13
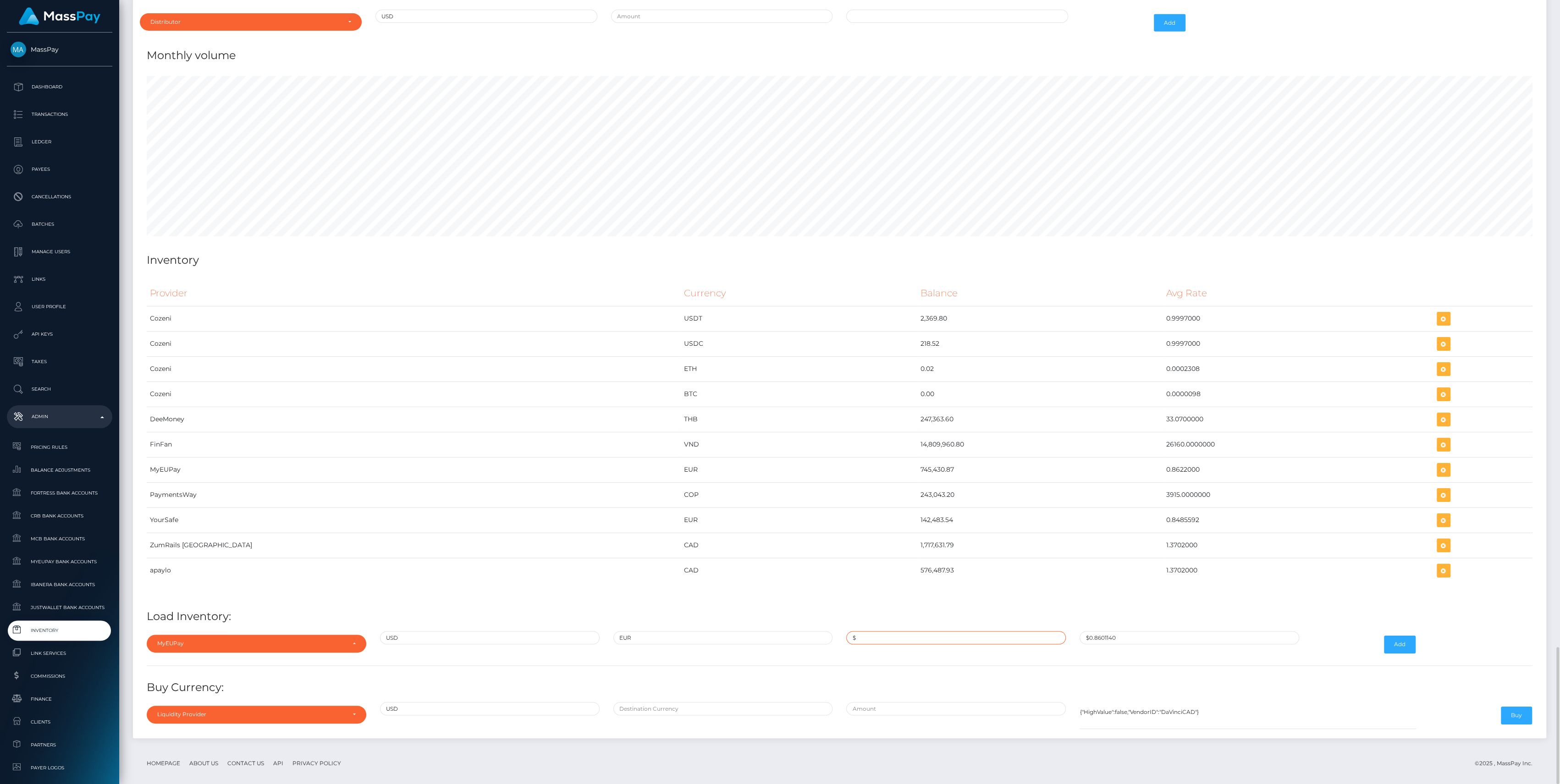
paste input "864,568.3900000"
type input "$864,568.3900000"
paste input "0.8622000"
type input "$0.8622000"
click at [1404, 636] on button "Add" at bounding box center [1400, 645] width 32 height 17
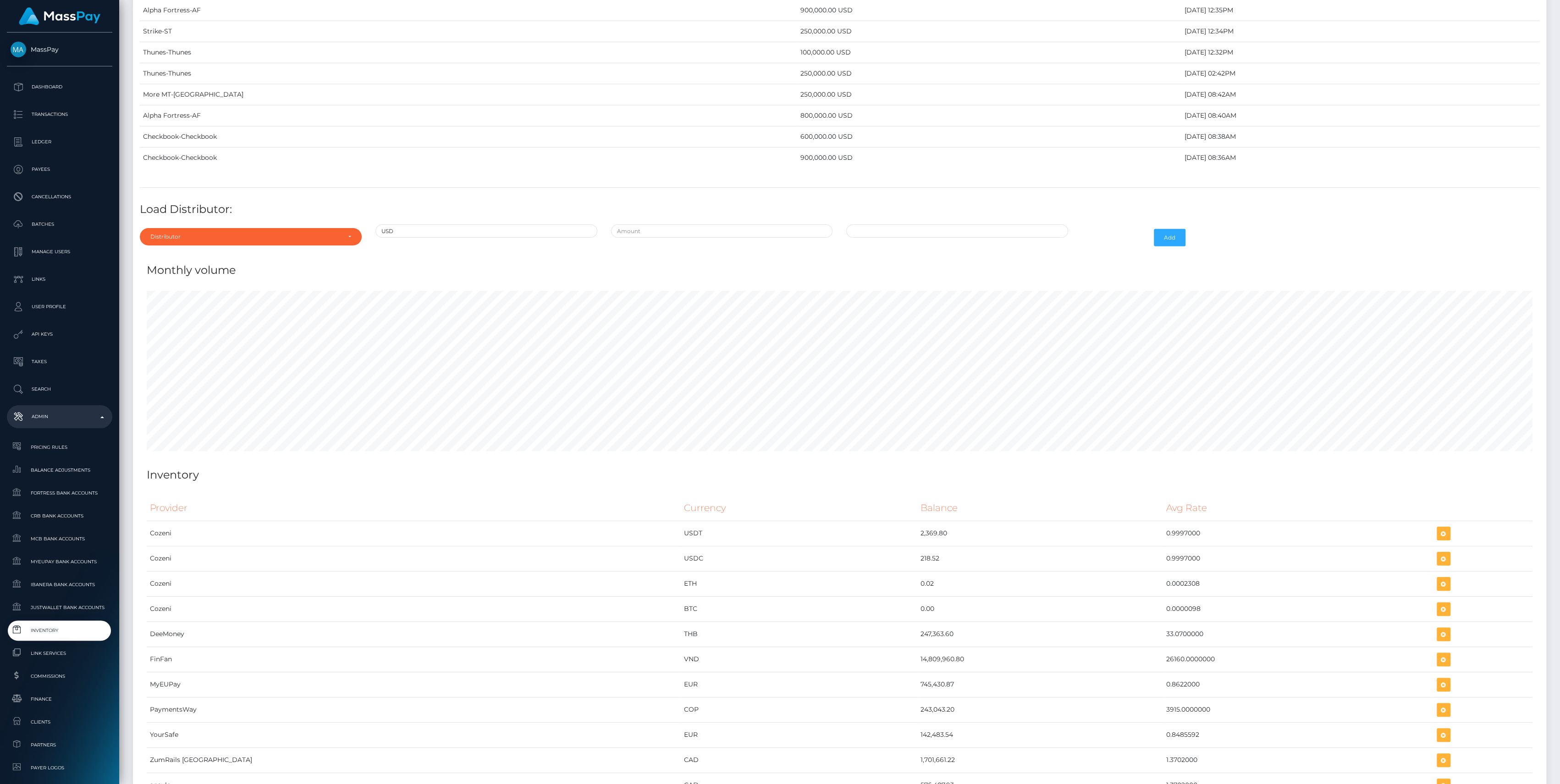
scroll to position [3697, 0]
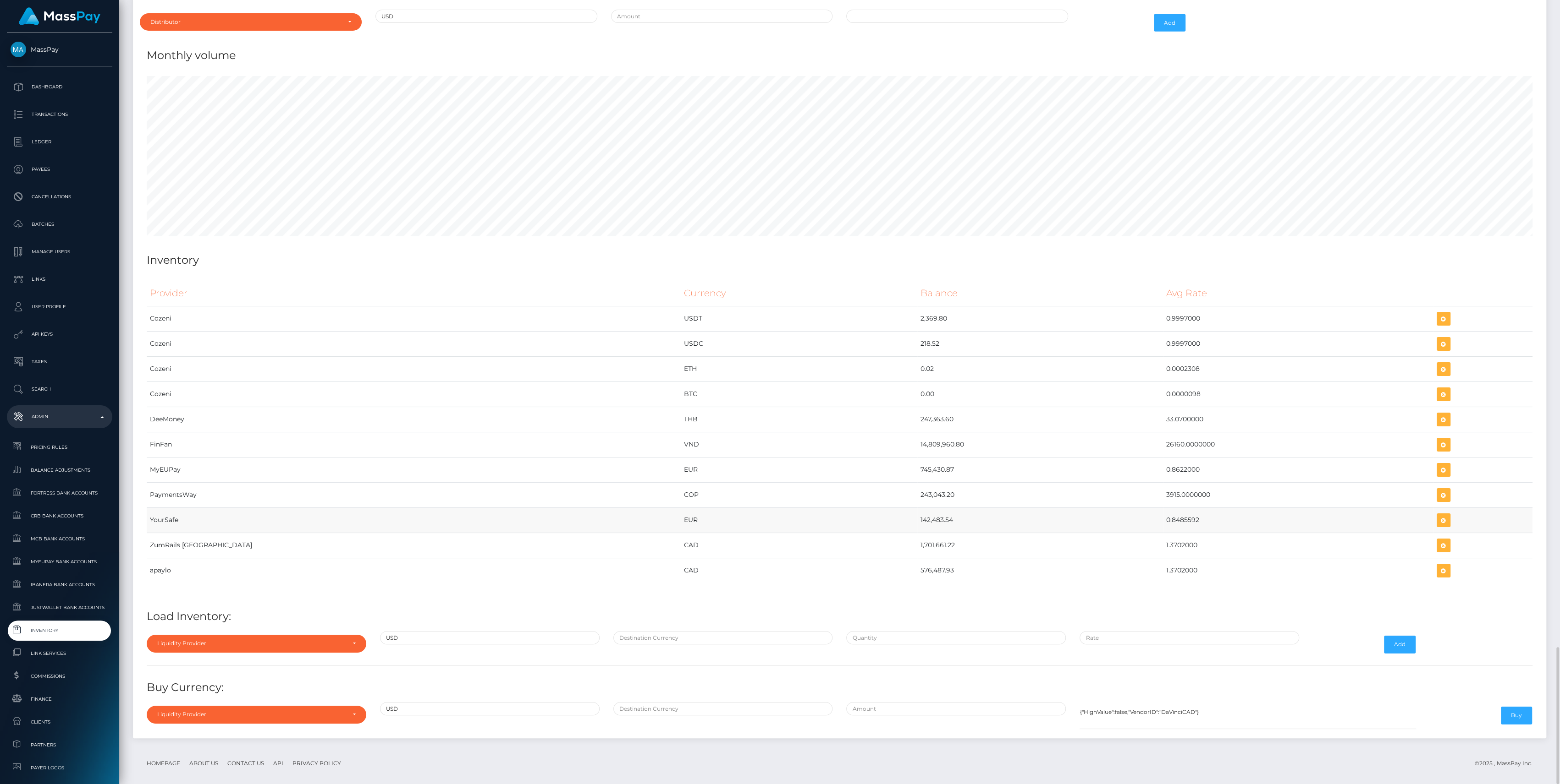
drag, startPoint x: 794, startPoint y: 510, endPoint x: 1165, endPoint y: 513, distance: 371.0
click at [1165, 513] on tr "YourSafe EUR 142,483.54 0.8485592" at bounding box center [839, 520] width 1385 height 25
drag, startPoint x: 789, startPoint y: 459, endPoint x: 1129, endPoint y: 472, distance: 340.2
click at [1129, 472] on tr "MyEUPay EUR 745,430.87 0.8622000" at bounding box center [839, 470] width 1385 height 25
copy tr "745,430.87 0.8622000"
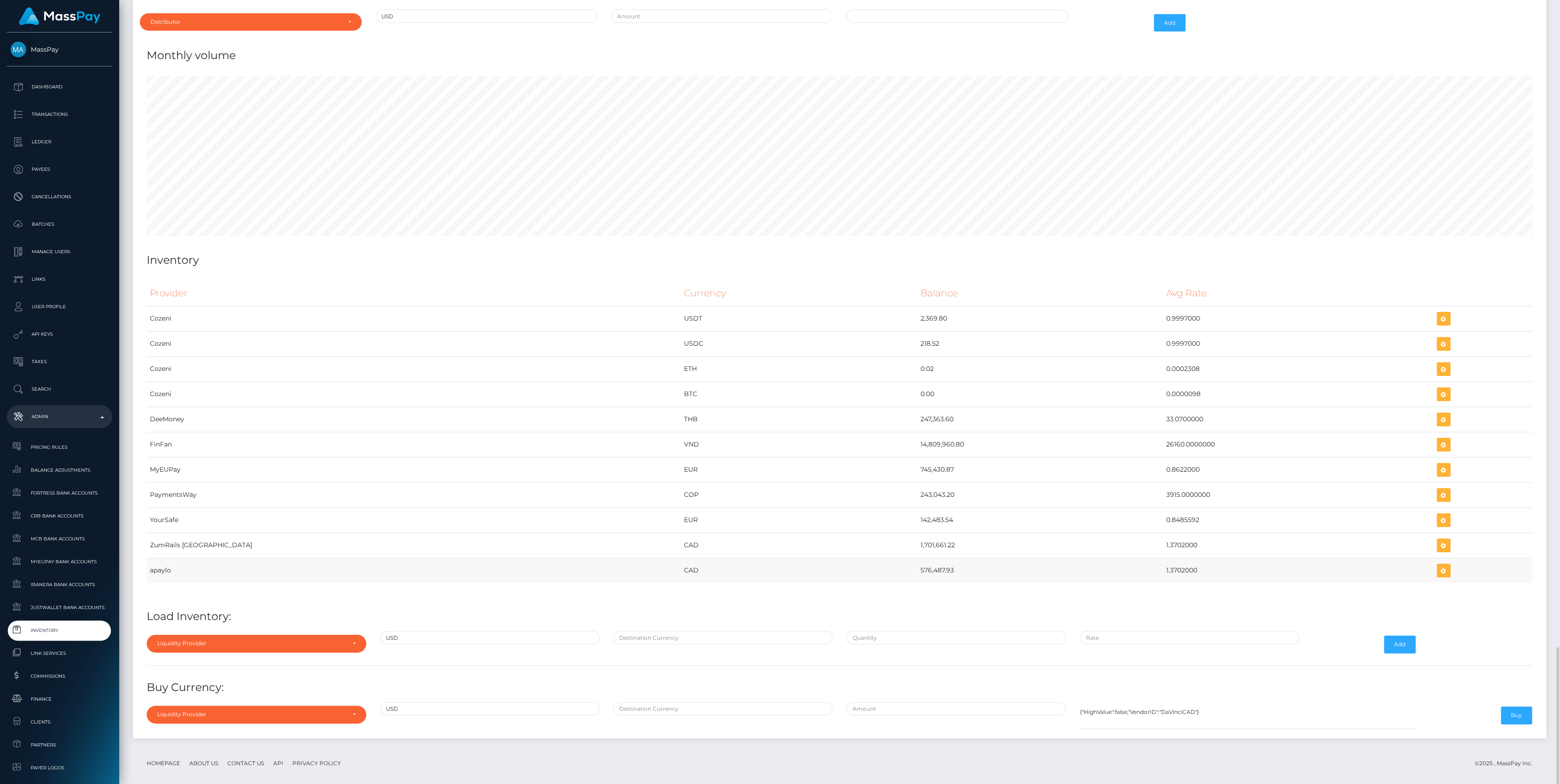
drag, startPoint x: 144, startPoint y: 537, endPoint x: 497, endPoint y: 551, distance: 353.3
click at [497, 551] on div "Provider Currency Balance Avg Rate Cozeni USDT 2,369.80 Load Inventory:" at bounding box center [839, 504] width 1399 height 460
drag, startPoint x: 497, startPoint y: 551, endPoint x: 686, endPoint y: 554, distance: 189.0
click at [681, 558] on td "CAD" at bounding box center [799, 570] width 236 height 25
drag, startPoint x: 1171, startPoint y: 562, endPoint x: 150, endPoint y: 537, distance: 1021.3
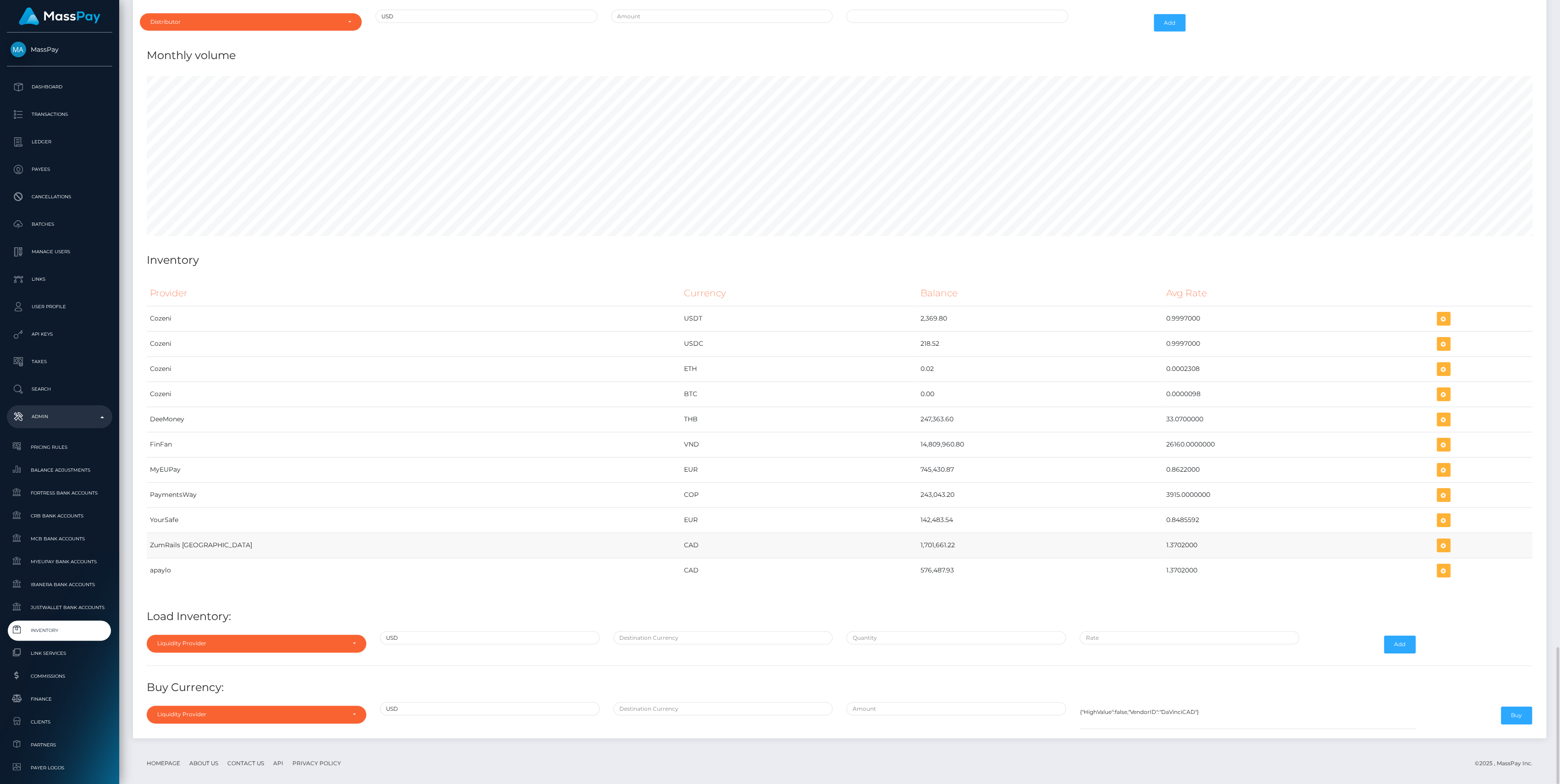
click at [150, 537] on tbody "Cozeni USDT 2,369.80 0.9997000 Cozeni USDC" at bounding box center [839, 444] width 1385 height 278
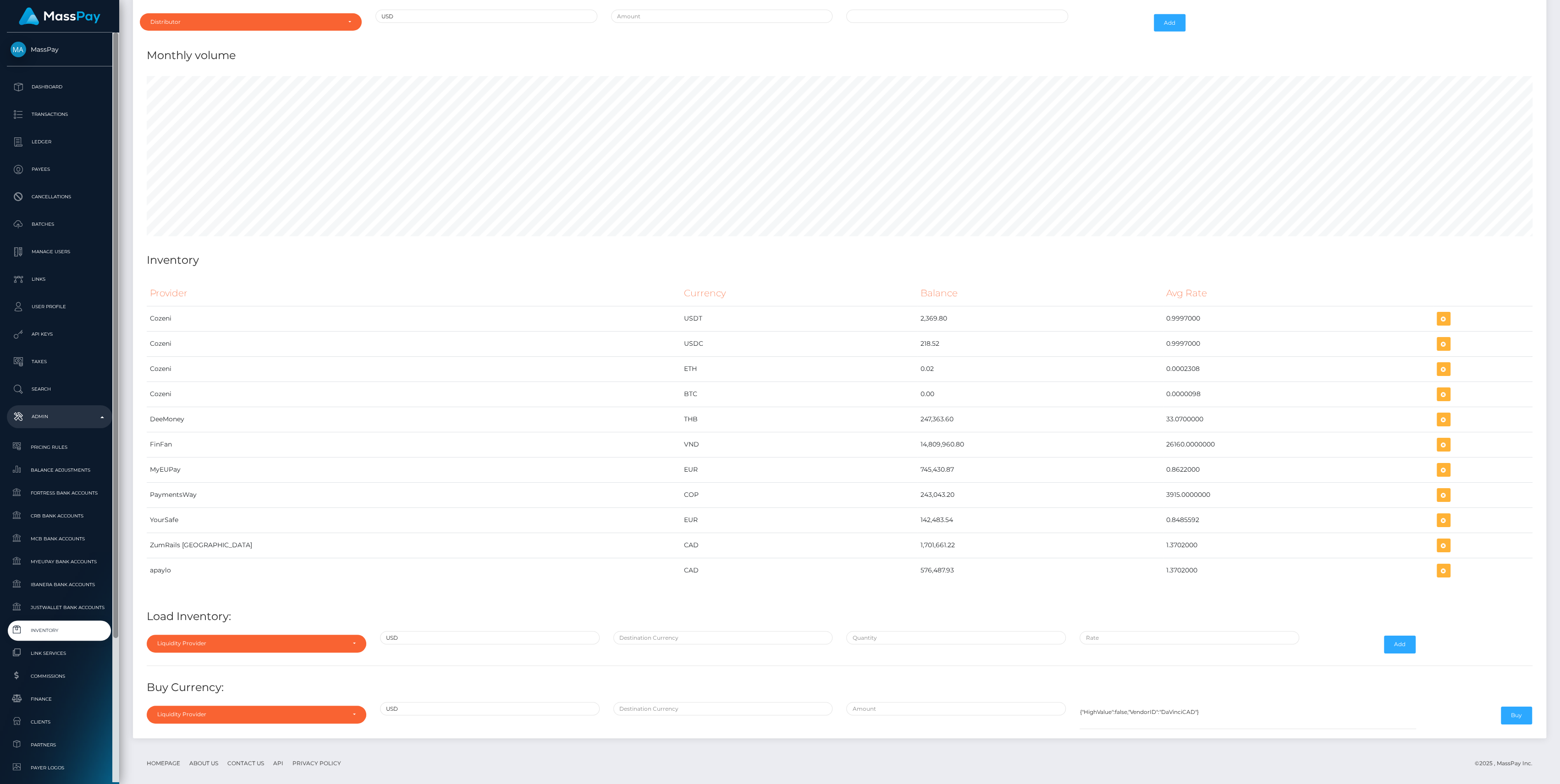
copy tbody "ZumRails Canada CAD 1,701,661.22 1.3702000 apaylo CAD 576,487.93 1.3702000"
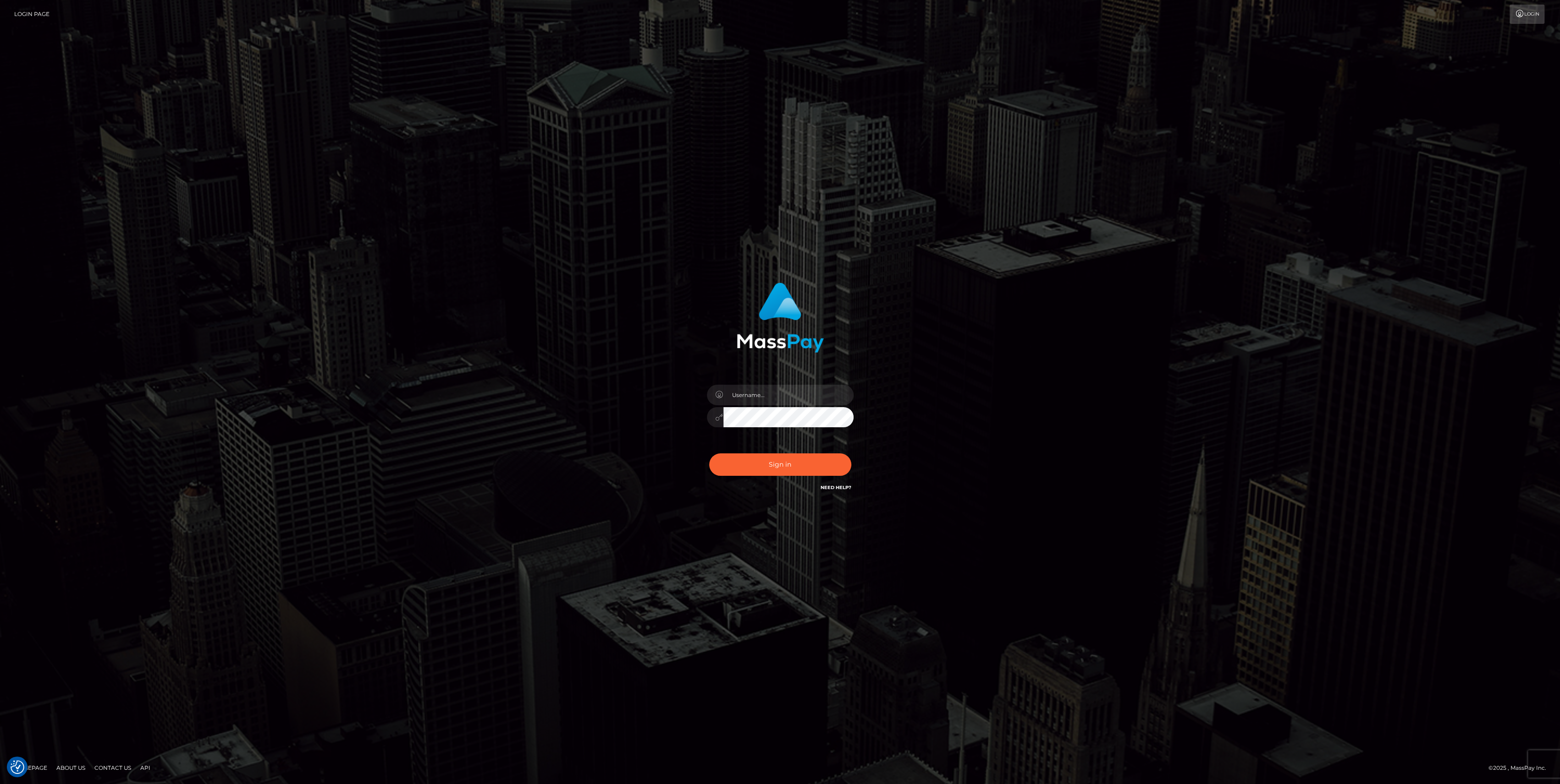
type input "bengreen"
